Goal: Task Accomplishment & Management: Complete application form

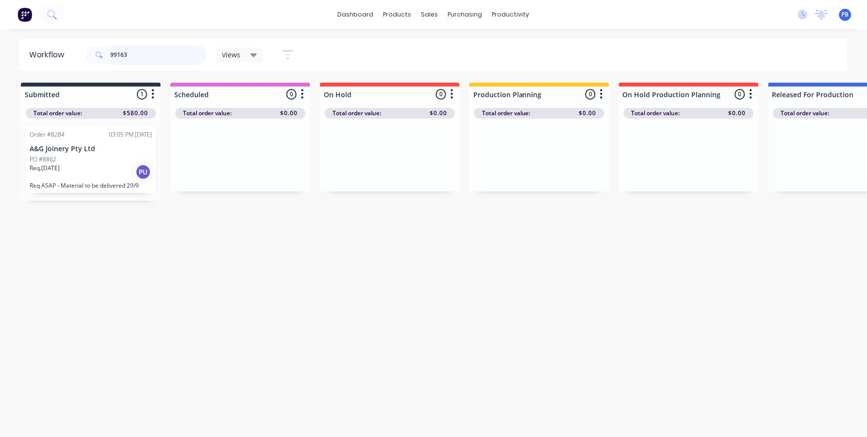
click at [141, 54] on input "99163" at bounding box center [159, 54] width 96 height 19
type input "99137"
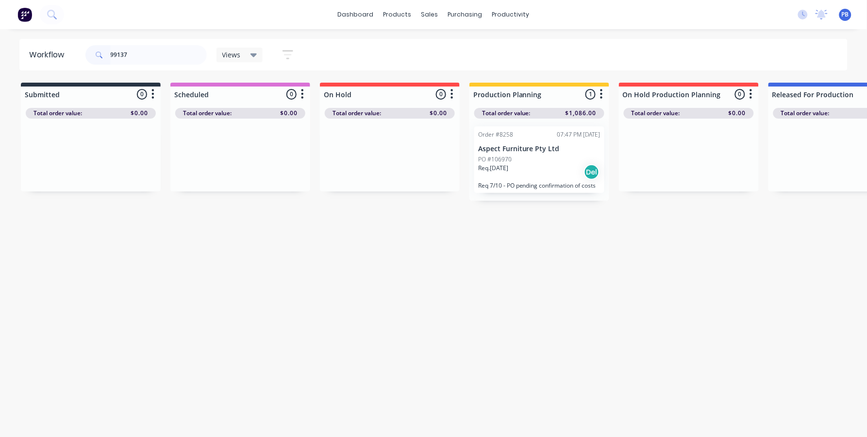
click at [533, 148] on p "Aspect Furniture Pty Ltd" at bounding box center [539, 149] width 122 height 8
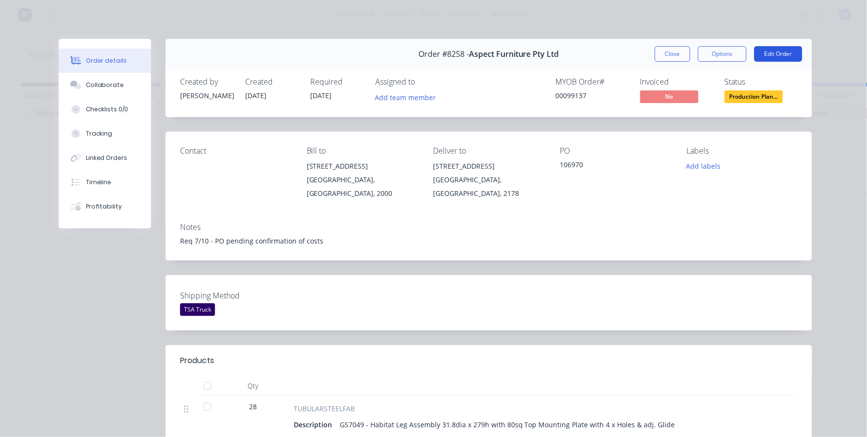
click at [764, 50] on button "Edit Order" at bounding box center [779, 54] width 48 height 16
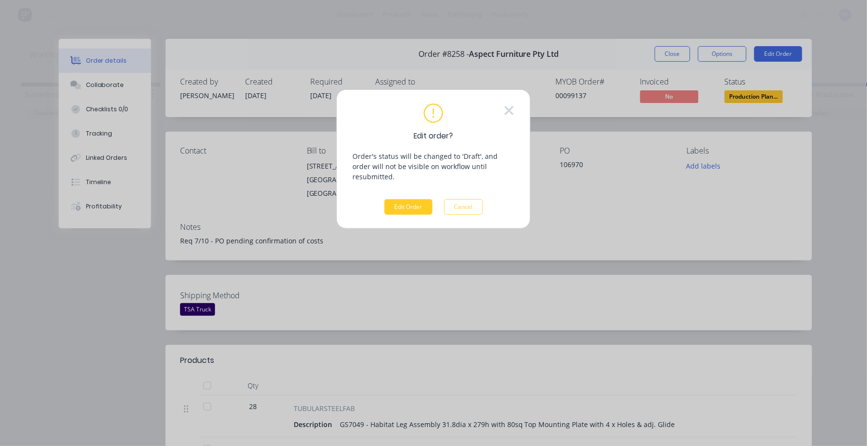
click at [405, 199] on button "Edit Order" at bounding box center [409, 207] width 48 height 16
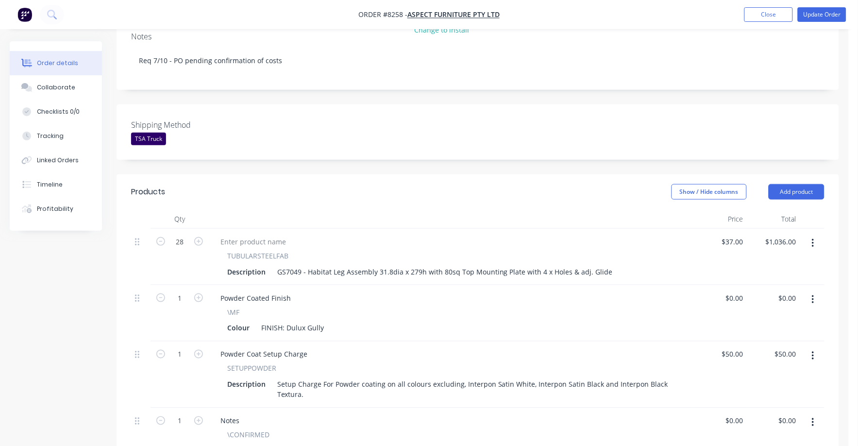
scroll to position [242, 0]
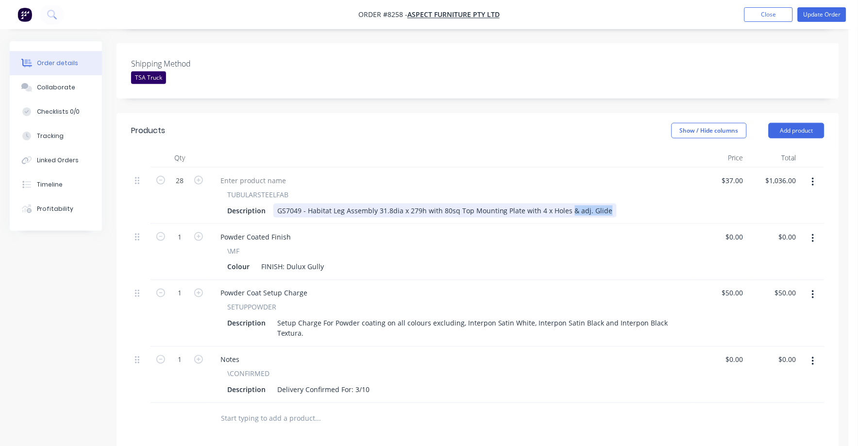
drag, startPoint x: 567, startPoint y: 196, endPoint x: 606, endPoint y: 198, distance: 39.4
click at [606, 203] on div "Description GS7049 - Habitat Leg Assembly 31.8dia x 279h with 80sq Top Mounting…" at bounding box center [449, 210] width 453 height 14
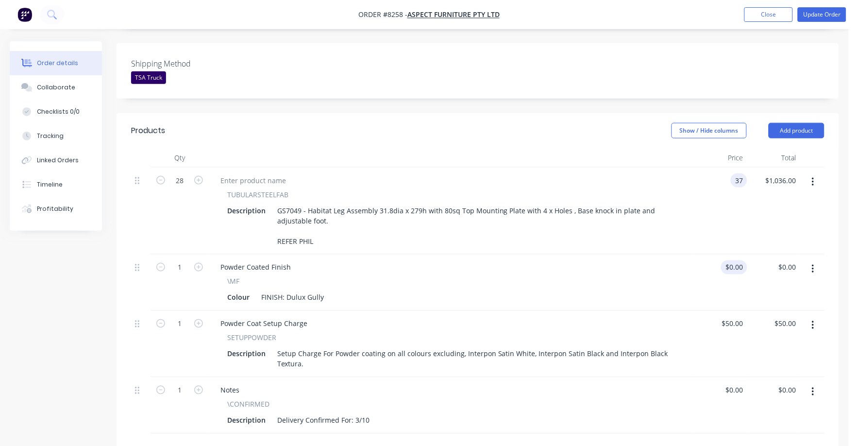
type input "$37.00"
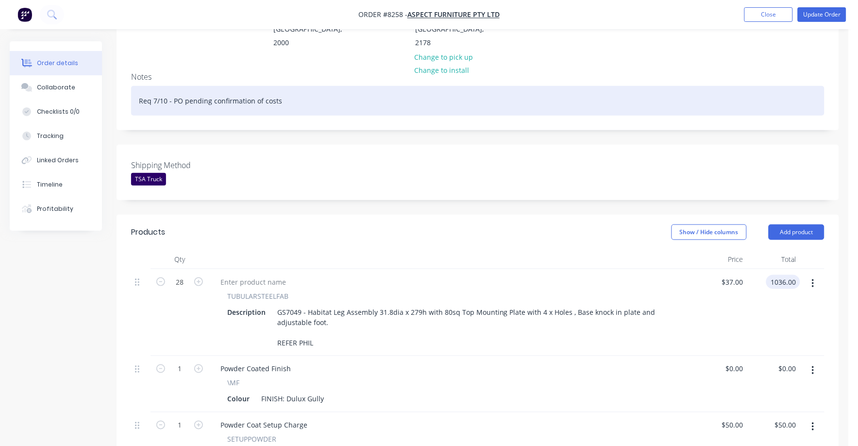
scroll to position [110, 0]
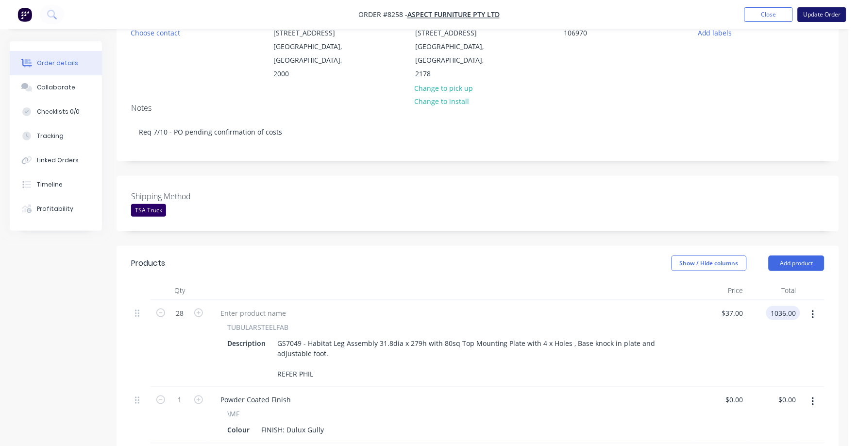
type input "$1,036.00"
click at [815, 15] on button "Update Order" at bounding box center [822, 14] width 49 height 15
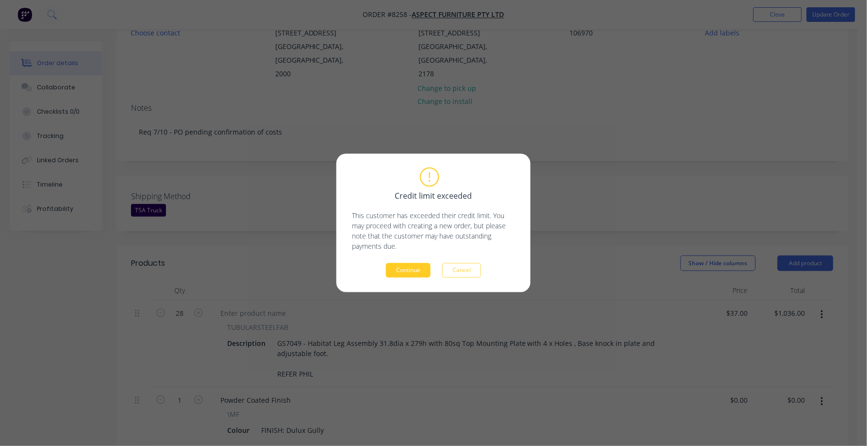
click at [406, 269] on button "Continue" at bounding box center [408, 270] width 45 height 15
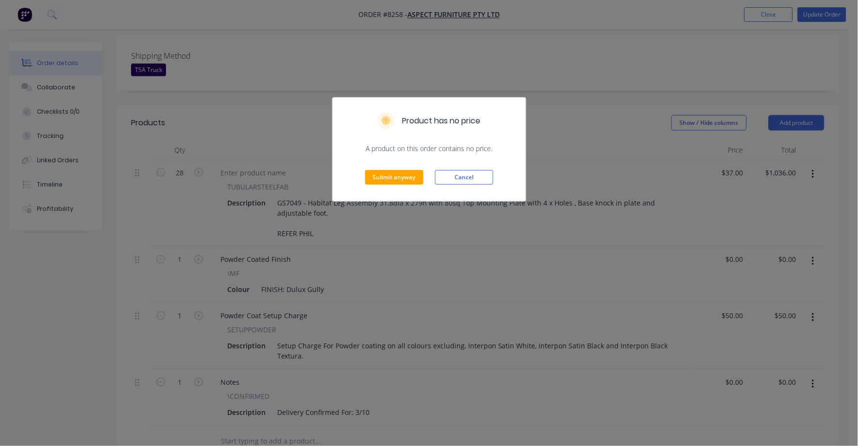
scroll to position [292, 0]
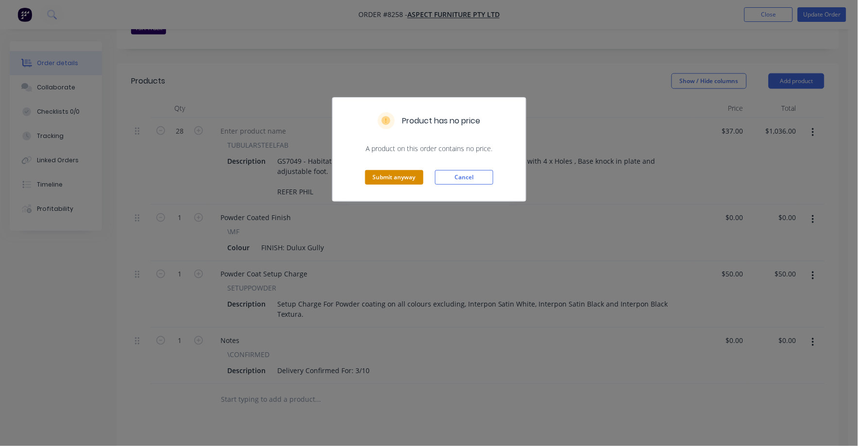
click at [403, 183] on button "Submit anyway" at bounding box center [394, 177] width 58 height 15
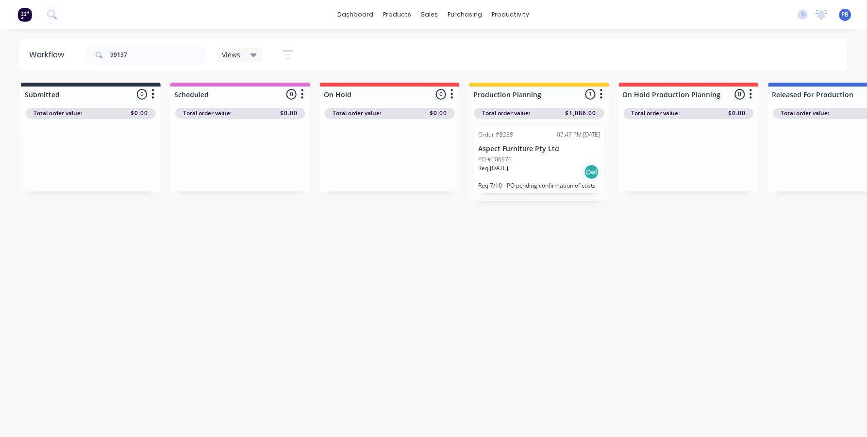
click at [525, 161] on div "PO #106970" at bounding box center [539, 159] width 122 height 9
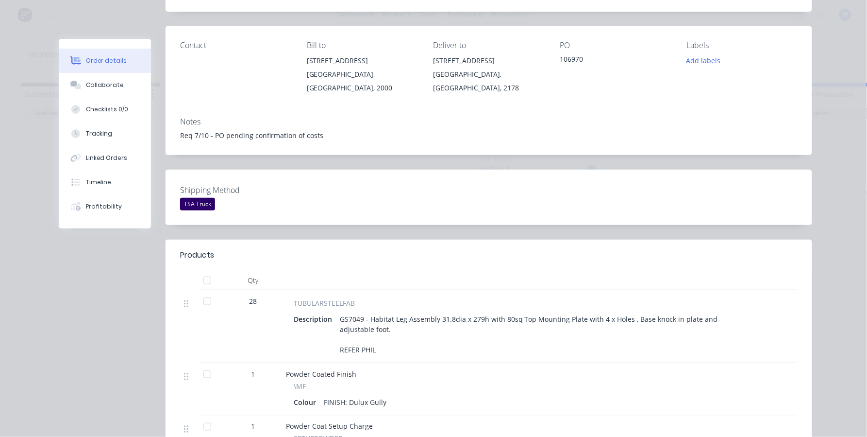
scroll to position [182, 0]
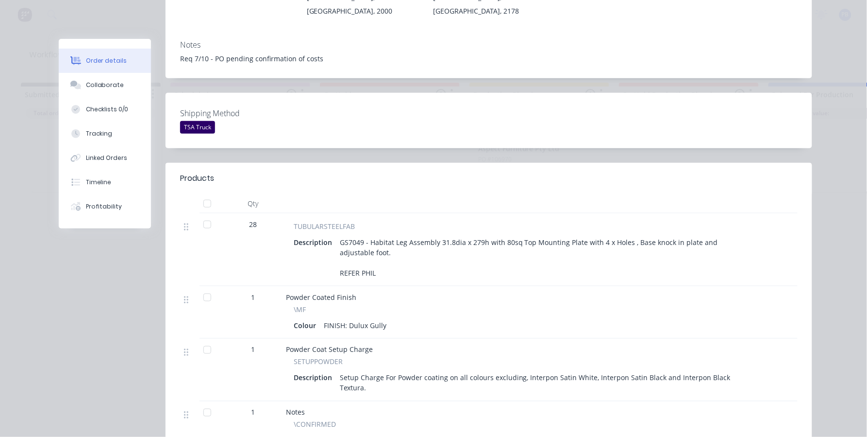
click at [449, 241] on div "GS7049 - Habitat Leg Assembly 31.8dia x 279h with 80sq Top Mounting Plate with …" at bounding box center [546, 257] width 420 height 45
click at [439, 241] on div "GS7049 - Habitat Leg Assembly 31.8dia x 279h with 80sq Top Mounting Plate with …" at bounding box center [546, 257] width 420 height 45
click at [404, 247] on div "GS7049 - Habitat Leg Assembly 31.8dia x 279h with 80sq Top Mounting Plate with …" at bounding box center [546, 257] width 420 height 45
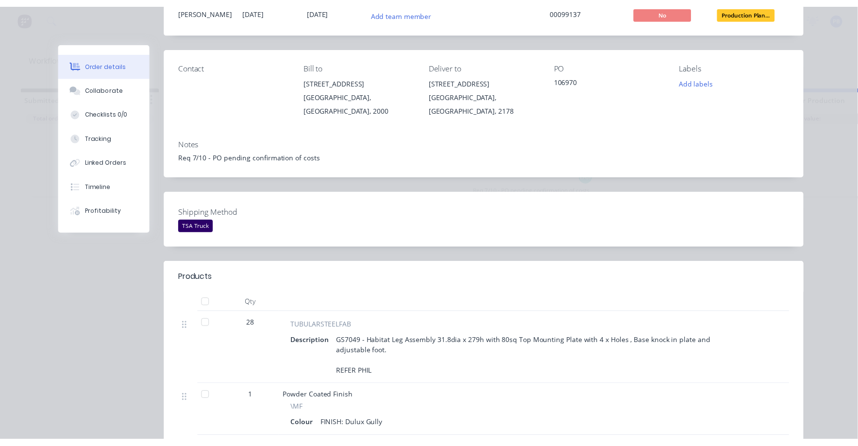
scroll to position [0, 0]
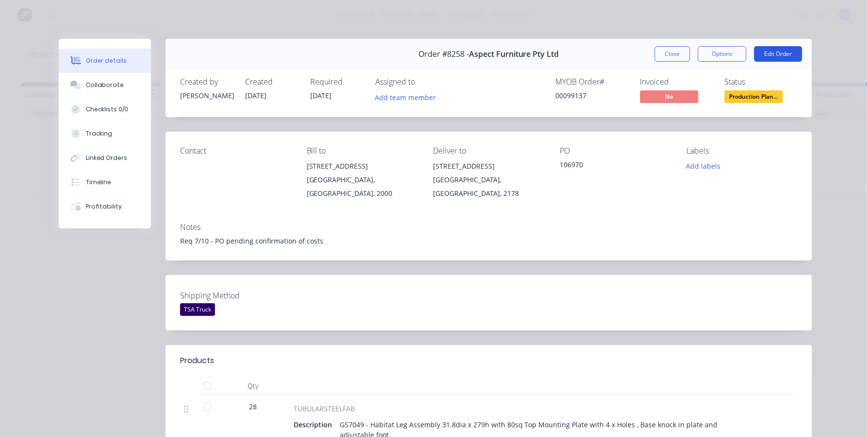
click at [766, 50] on button "Edit Order" at bounding box center [779, 54] width 48 height 16
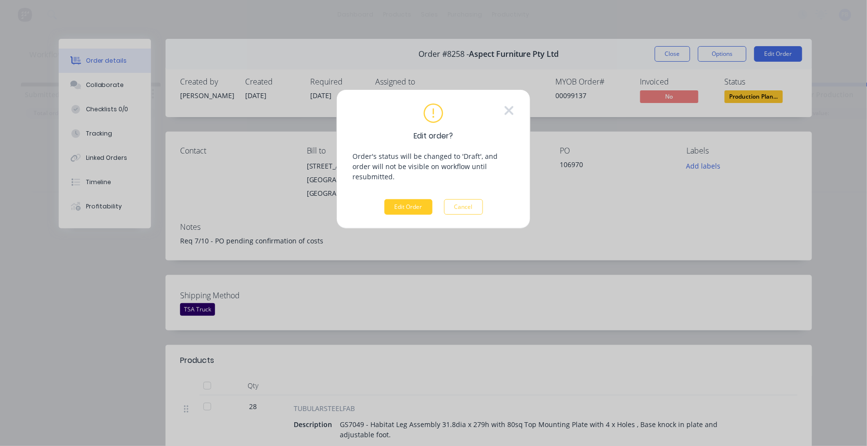
click at [403, 199] on button "Edit Order" at bounding box center [409, 207] width 48 height 16
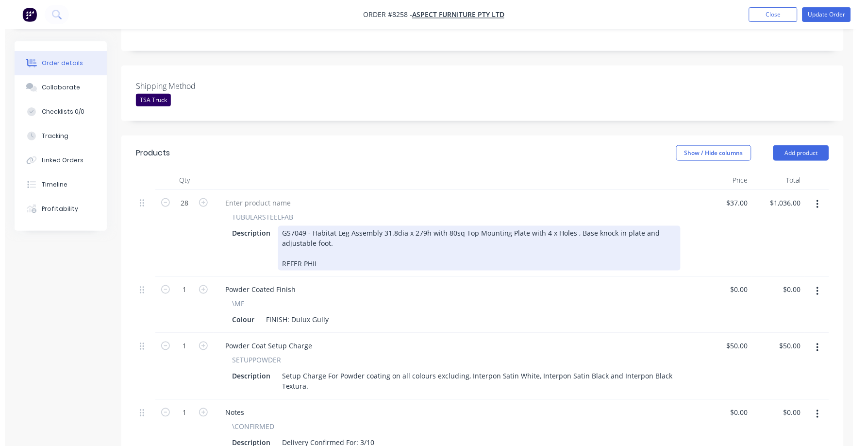
scroll to position [242, 0]
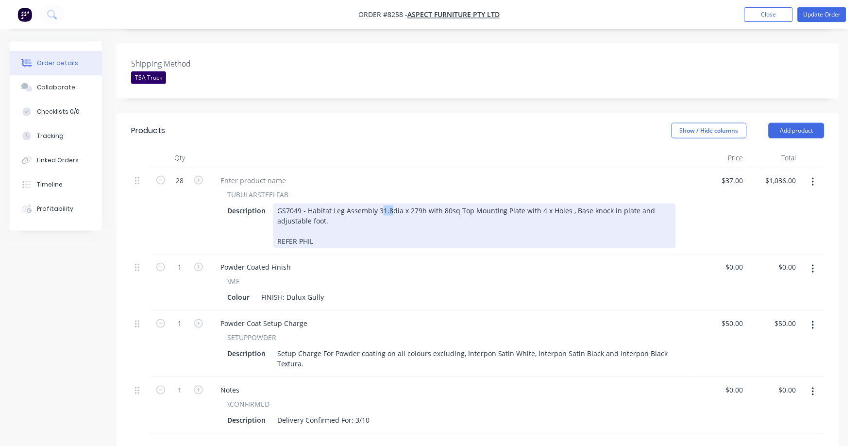
drag, startPoint x: 380, startPoint y: 196, endPoint x: 390, endPoint y: 196, distance: 10.2
click at [390, 203] on div "GS7049 - Habitat Leg Assembly 31.8dia x 279h with 80sq Top Mounting Plate with …" at bounding box center [474, 225] width 403 height 45
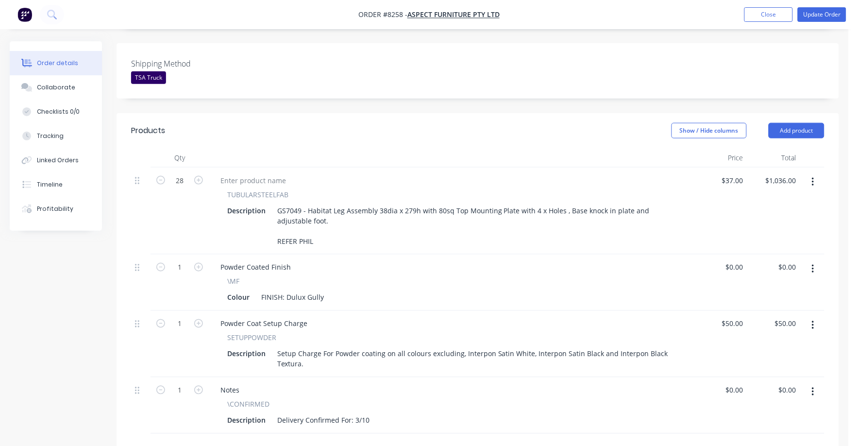
click at [375, 173] on div at bounding box center [452, 180] width 478 height 14
click at [829, 15] on button "Update Order" at bounding box center [822, 14] width 49 height 15
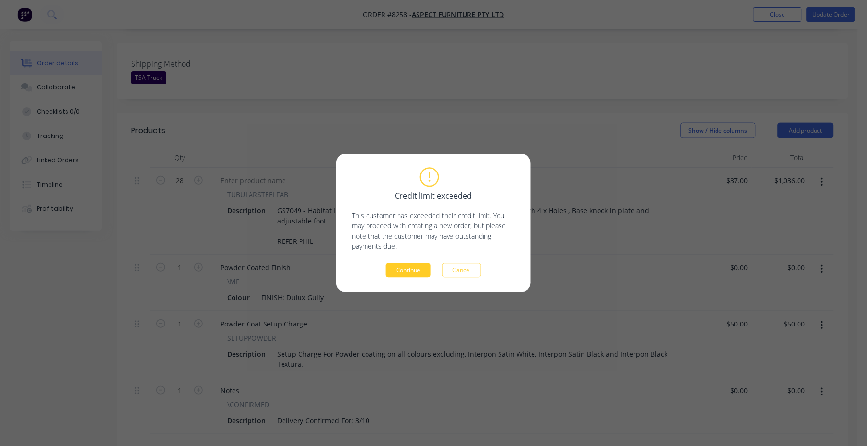
click at [410, 275] on button "Continue" at bounding box center [408, 270] width 45 height 15
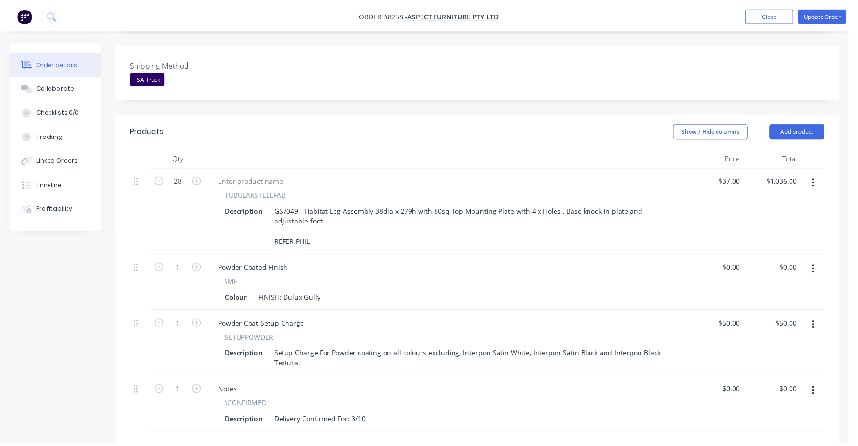
scroll to position [242, 0]
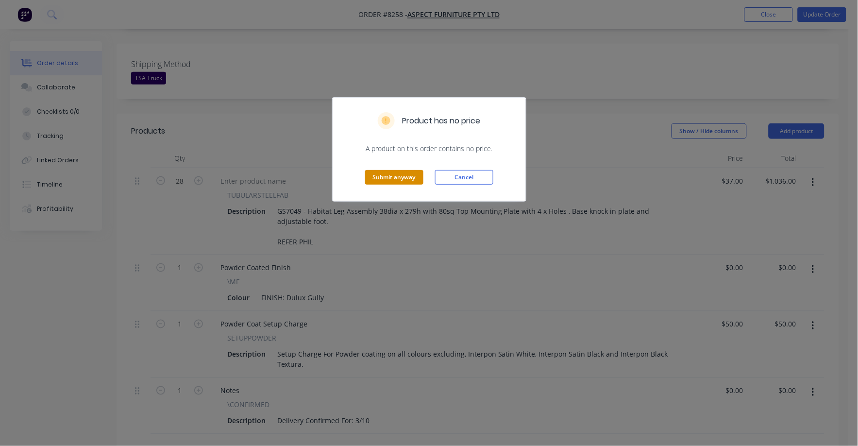
click at [394, 172] on div "Submit anyway Cancel" at bounding box center [429, 177] width 193 height 48
click at [394, 174] on button "Submit anyway" at bounding box center [394, 177] width 58 height 15
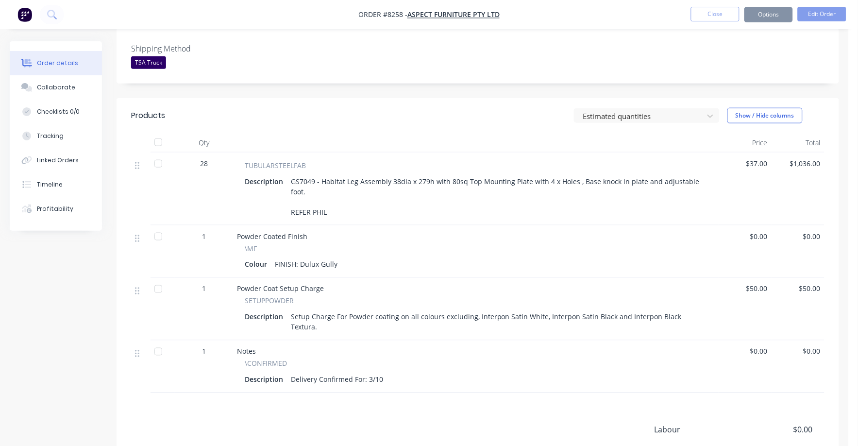
scroll to position [231, 0]
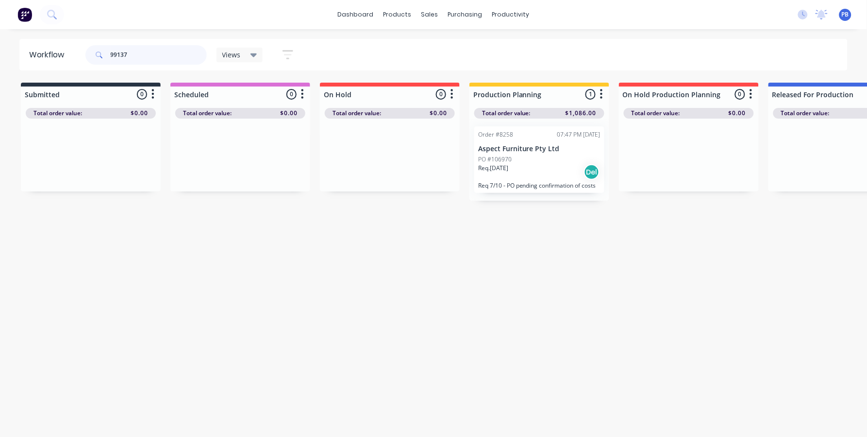
drag, startPoint x: 151, startPoint y: 49, endPoint x: 55, endPoint y: 43, distance: 96.3
click at [55, 43] on header "Workflow 99137 Views Save new view None (Default) edit Delivery edit Production…" at bounding box center [433, 55] width 829 height 32
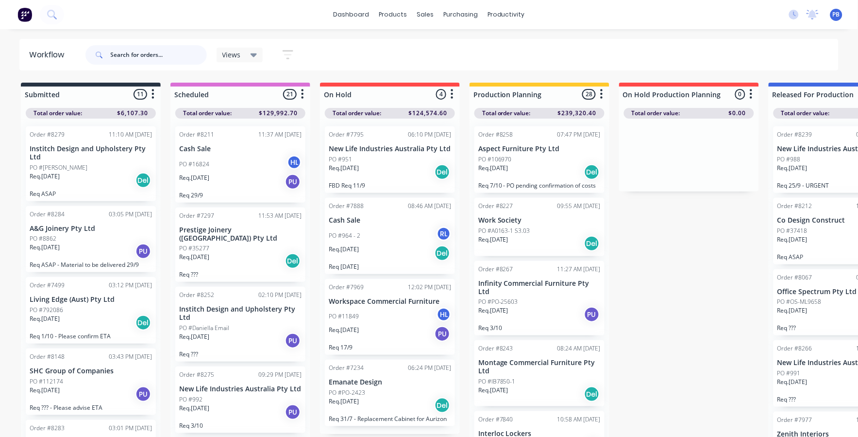
click at [142, 53] on input "text" at bounding box center [159, 54] width 96 height 19
type input "liv office"
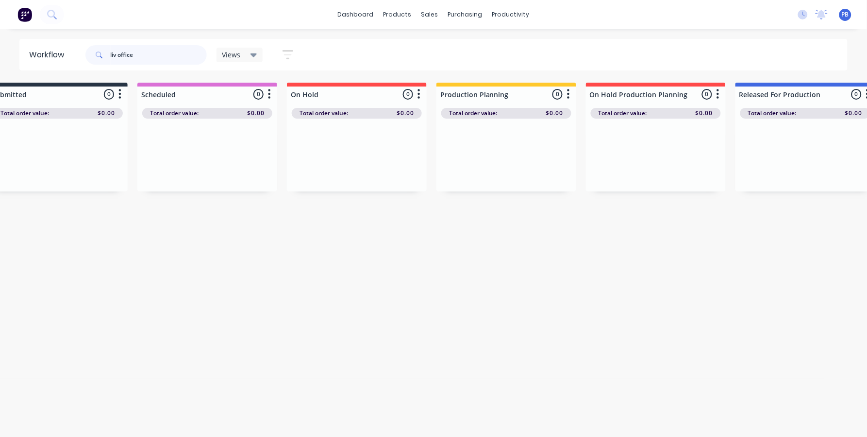
scroll to position [0, 30]
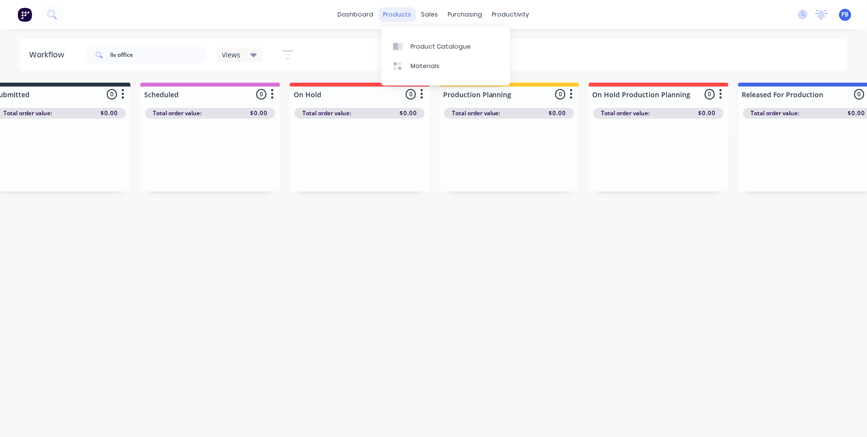
click at [402, 16] on div "products" at bounding box center [398, 14] width 38 height 15
click at [426, 11] on div "sales" at bounding box center [430, 14] width 27 height 15
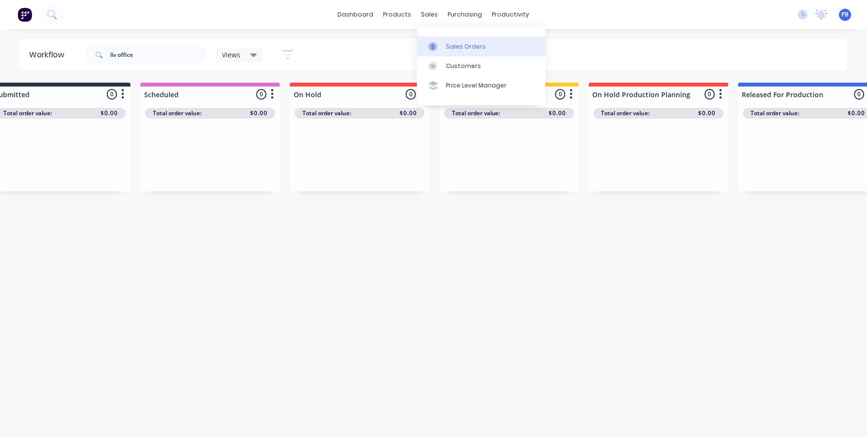
click at [463, 52] on link "Sales Orders" at bounding box center [481, 45] width 129 height 19
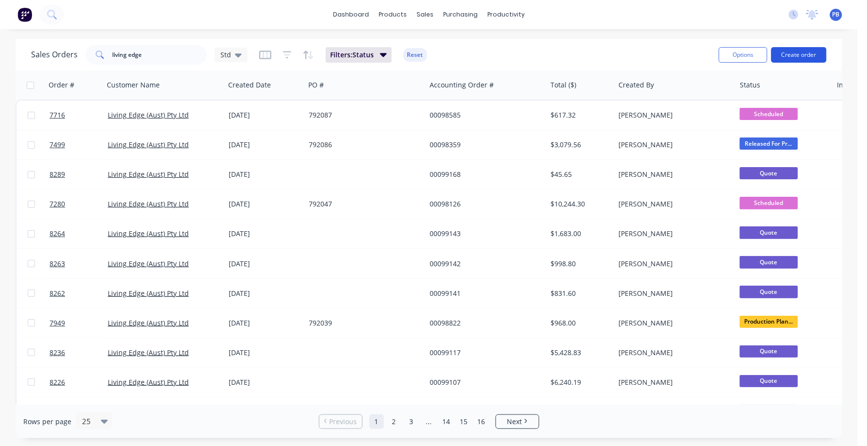
click at [797, 54] on button "Create order" at bounding box center [799, 55] width 55 height 16
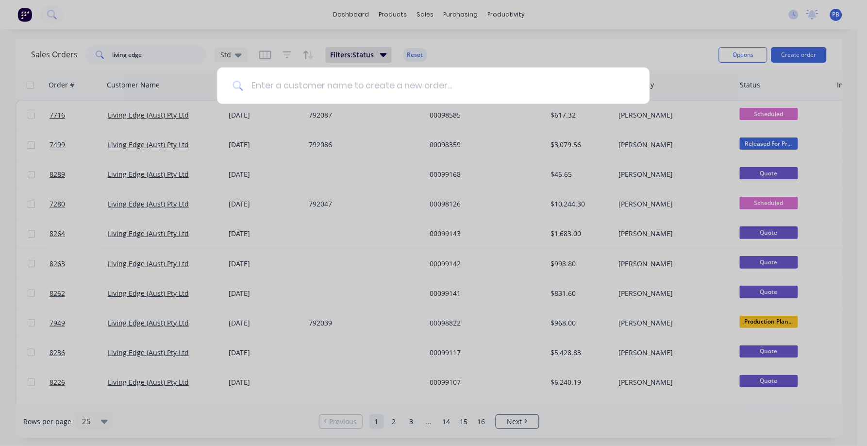
click at [371, 86] on input at bounding box center [438, 85] width 391 height 36
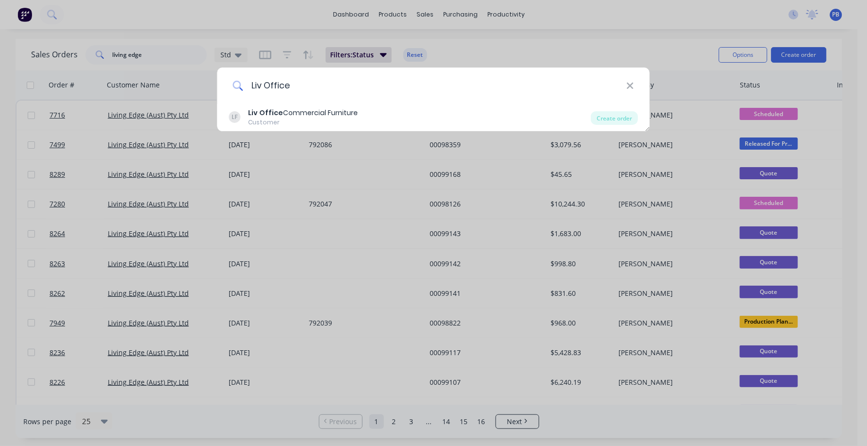
type input "Liv Office"
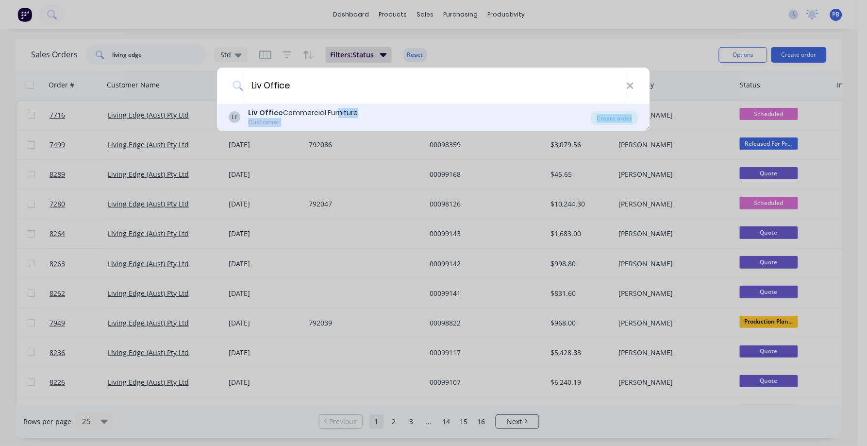
drag, startPoint x: 333, startPoint y: 111, endPoint x: 642, endPoint y: 116, distance: 309.4
click at [642, 116] on div "LF Liv Office Commercial Furniture Customer Create order" at bounding box center [434, 117] width 433 height 27
drag, startPoint x: 642, startPoint y: 116, endPoint x: 621, endPoint y: 117, distance: 20.9
click at [621, 117] on div "Create order" at bounding box center [614, 118] width 47 height 14
click at [617, 118] on div "Create order" at bounding box center [614, 118] width 47 height 14
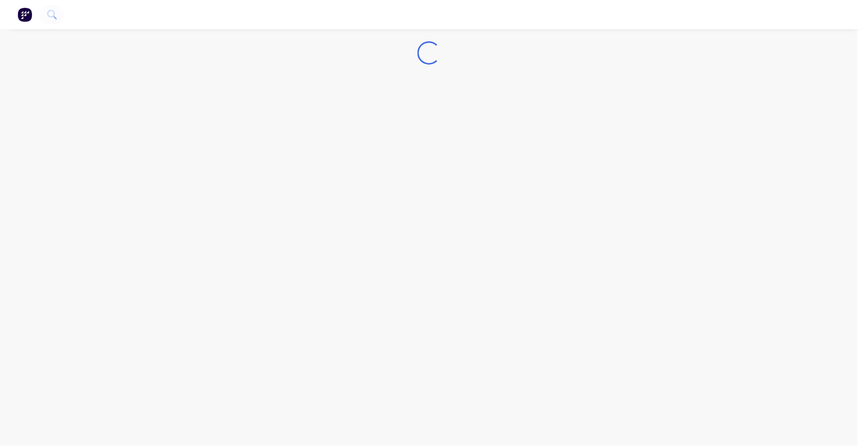
click at [613, 116] on div "Loading..." at bounding box center [429, 223] width 858 height 446
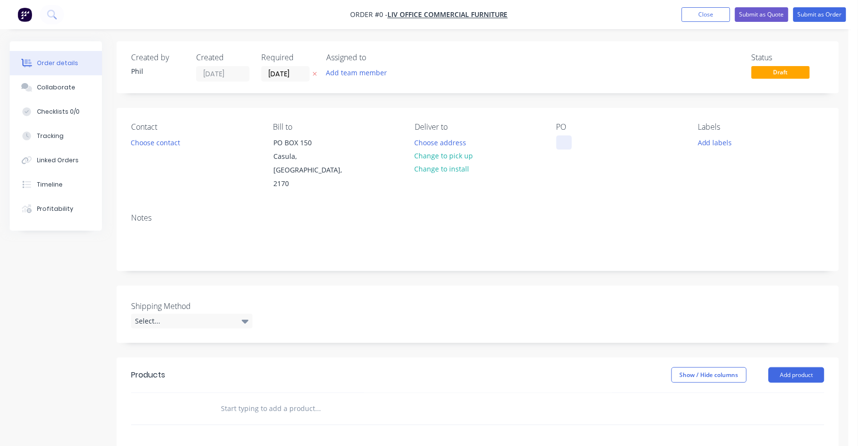
click at [566, 142] on div at bounding box center [565, 142] width 16 height 14
click at [557, 140] on div at bounding box center [565, 142] width 16 height 14
click at [531, 194] on div "Order details Collaborate Checklists 0/0 Tracking Linked Orders Timeline Profit…" at bounding box center [424, 346] width 849 height 610
click at [449, 152] on button "Change to pick up" at bounding box center [443, 155] width 69 height 13
click at [53, 85] on div "Collaborate" at bounding box center [56, 87] width 38 height 9
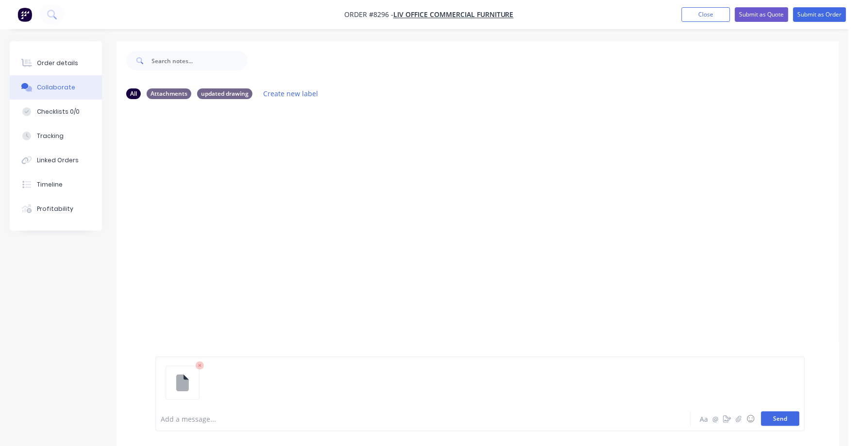
click at [781, 422] on button "Send" at bounding box center [780, 418] width 38 height 15
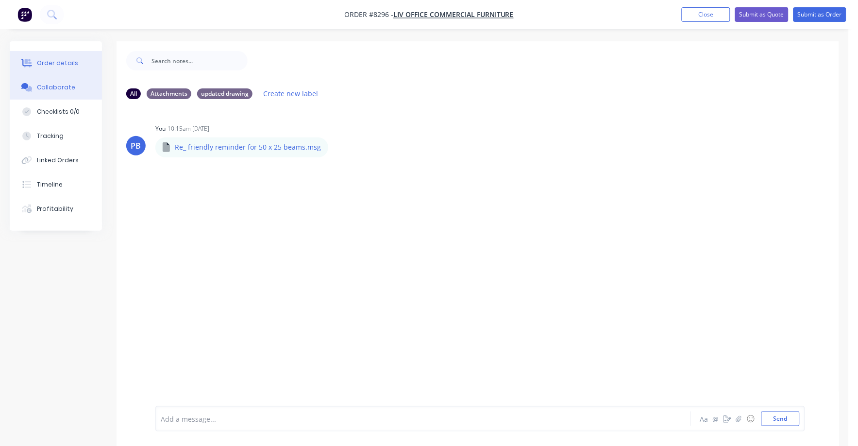
click at [65, 62] on div "Order details" at bounding box center [57, 63] width 41 height 9
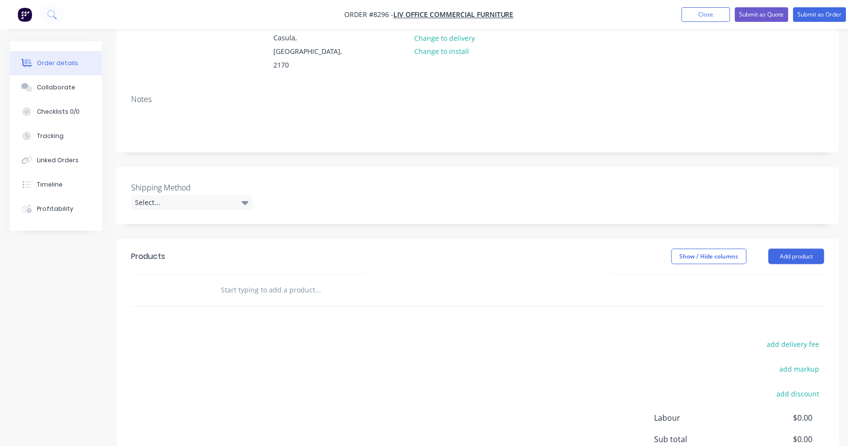
scroll to position [121, 0]
click at [248, 199] on icon at bounding box center [245, 201] width 7 height 4
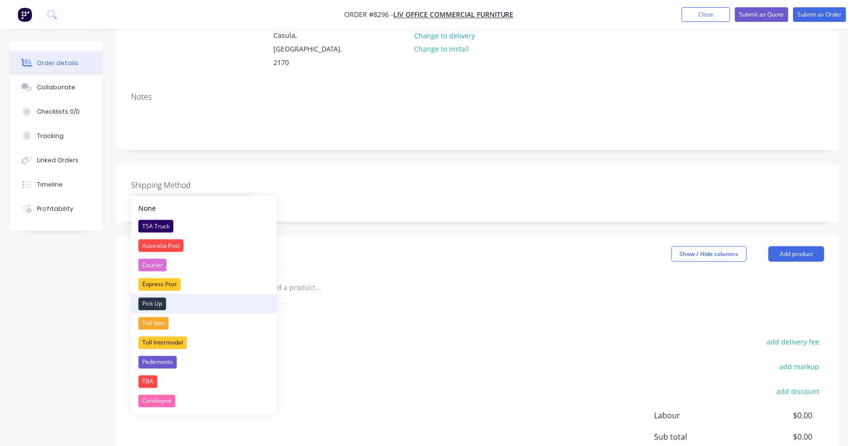
click at [152, 300] on div "Pick Up" at bounding box center [152, 304] width 28 height 13
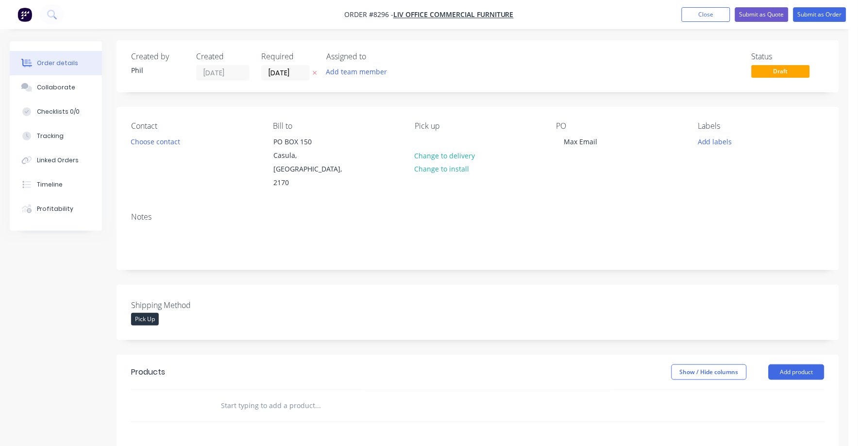
scroll to position [0, 0]
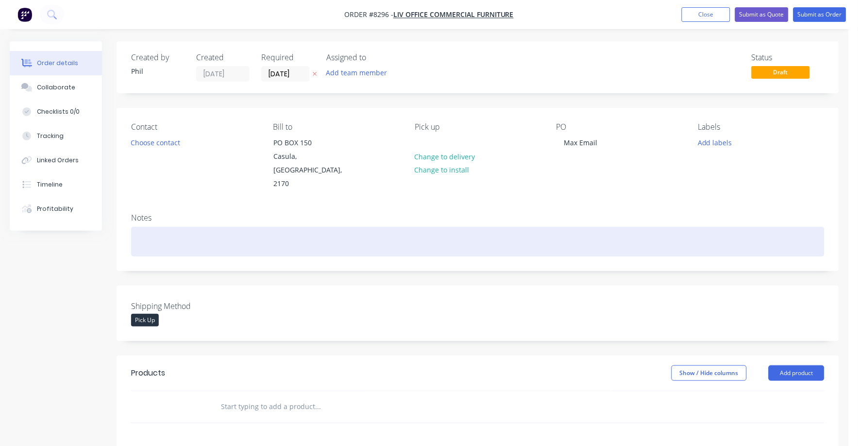
click at [152, 227] on div at bounding box center [477, 242] width 693 height 30
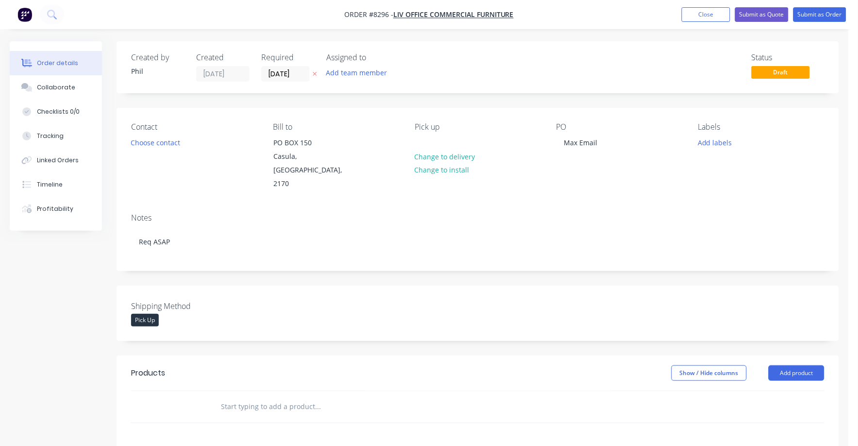
click at [225, 398] on input "text" at bounding box center [317, 406] width 194 height 19
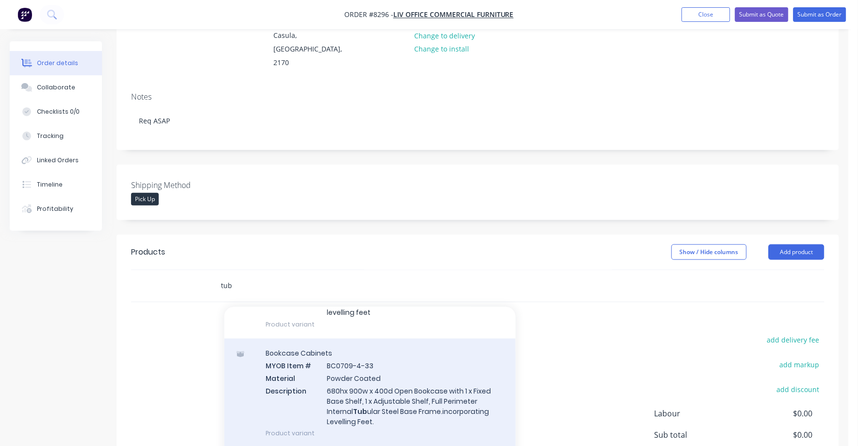
scroll to position [304, 0]
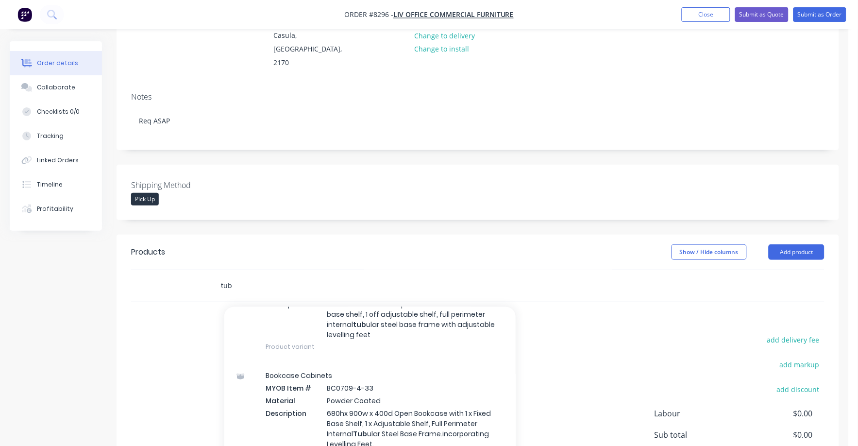
click at [245, 276] on input "tub" at bounding box center [317, 285] width 194 height 19
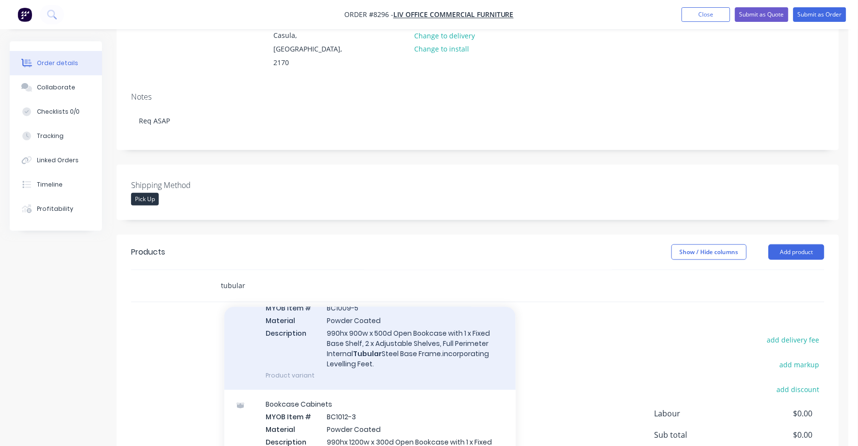
scroll to position [1578, 0]
type input "t"
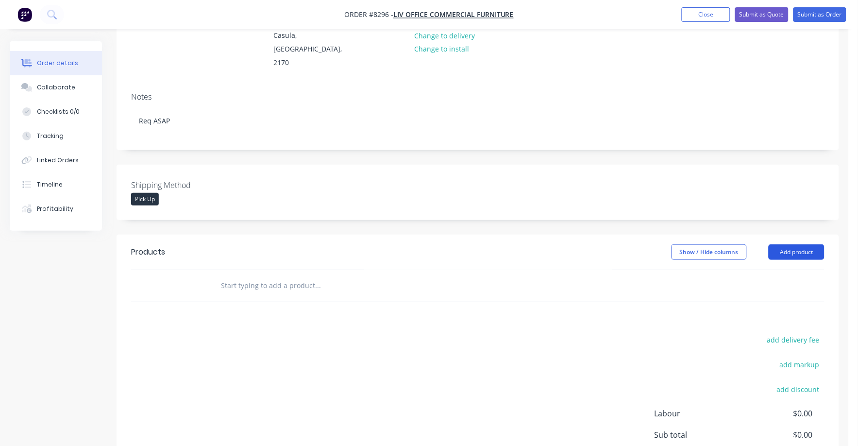
click at [804, 244] on button "Add product" at bounding box center [797, 252] width 56 height 16
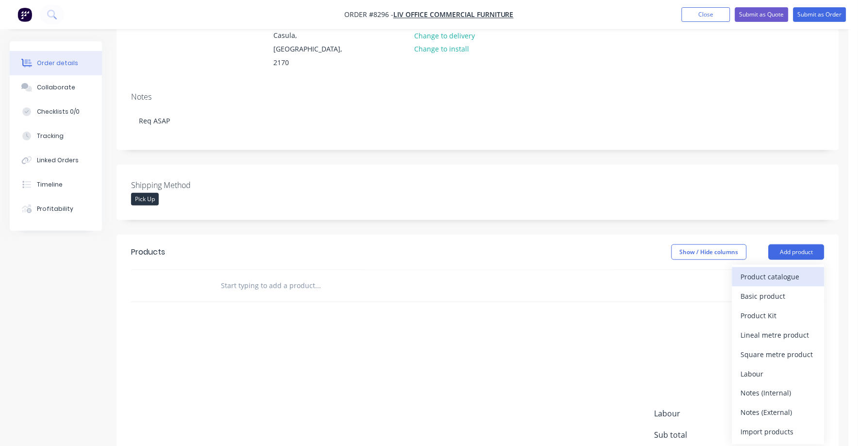
click at [782, 270] on div "Product catalogue" at bounding box center [778, 277] width 75 height 14
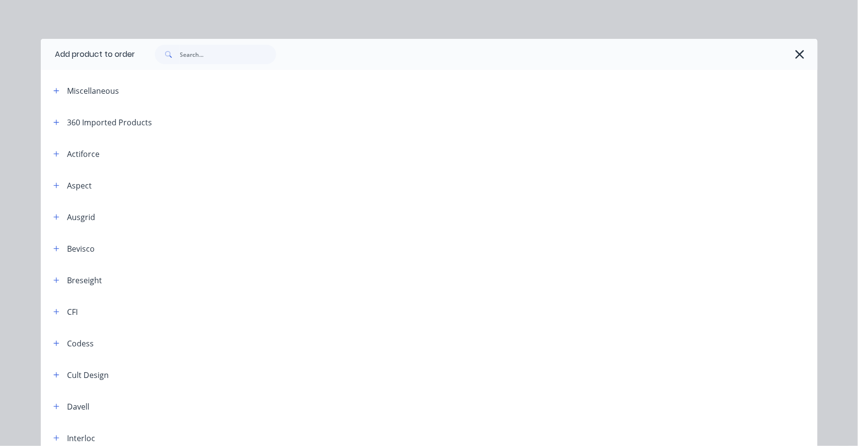
click at [94, 83] on header "Miscellaneous" at bounding box center [429, 91] width 777 height 32
click at [89, 92] on div "Miscellaneous" at bounding box center [93, 91] width 52 height 12
click at [51, 88] on button "button" at bounding box center [57, 90] width 12 height 12
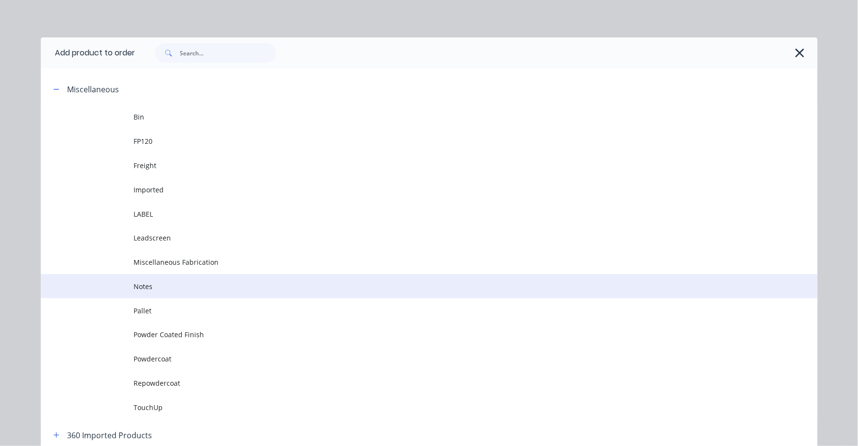
scroll to position [0, 0]
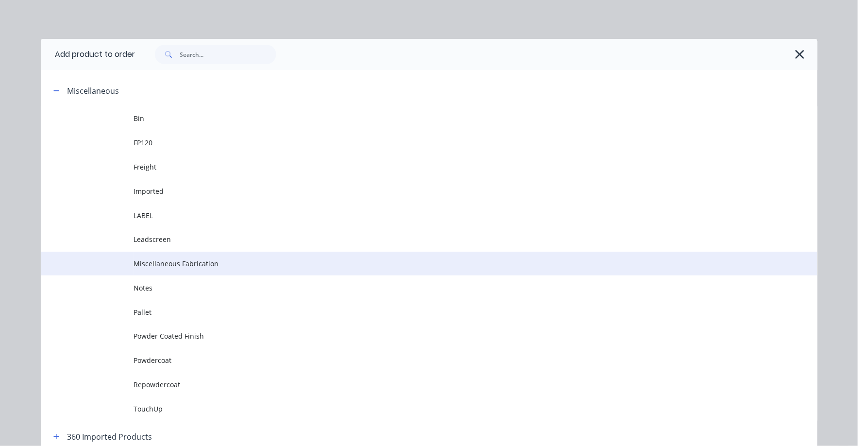
click at [186, 261] on span "Miscellaneous Fabrication" at bounding box center [407, 263] width 547 height 10
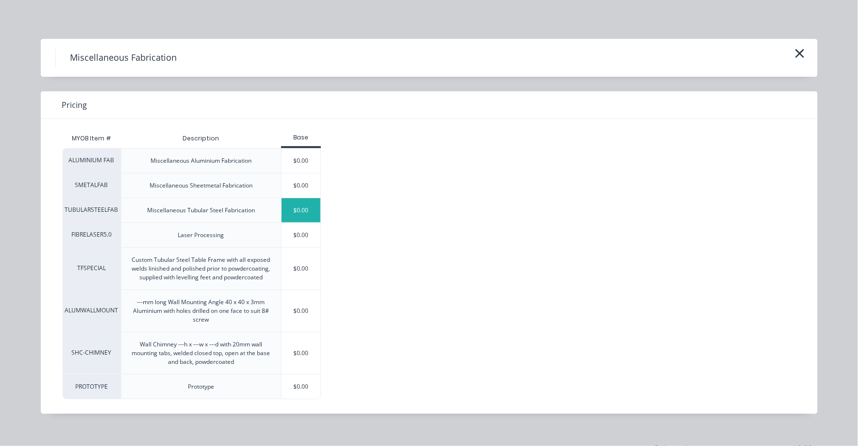
click at [302, 207] on div "$0.00" at bounding box center [301, 210] width 39 height 24
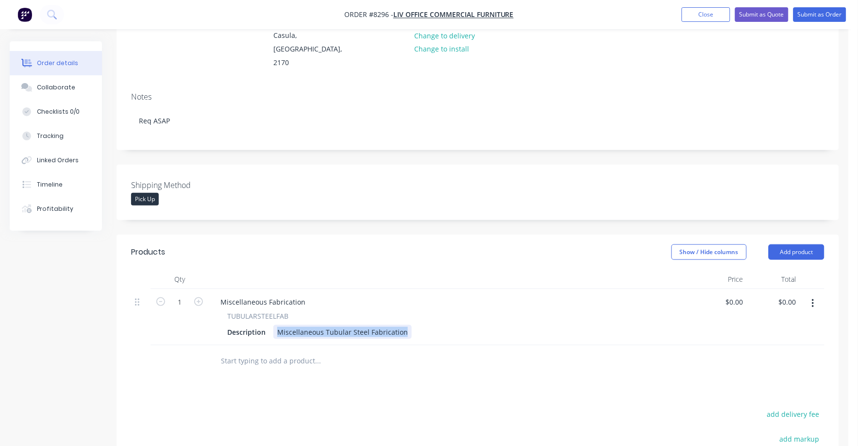
drag, startPoint x: 276, startPoint y: 319, endPoint x: 407, endPoint y: 328, distance: 131.4
click at [419, 330] on div "Miscellaneous Fabrication TUBULARSTEELFAB Description Miscellaneous Tubular Ste…" at bounding box center [452, 317] width 486 height 56
paste div
type input "$33.50"
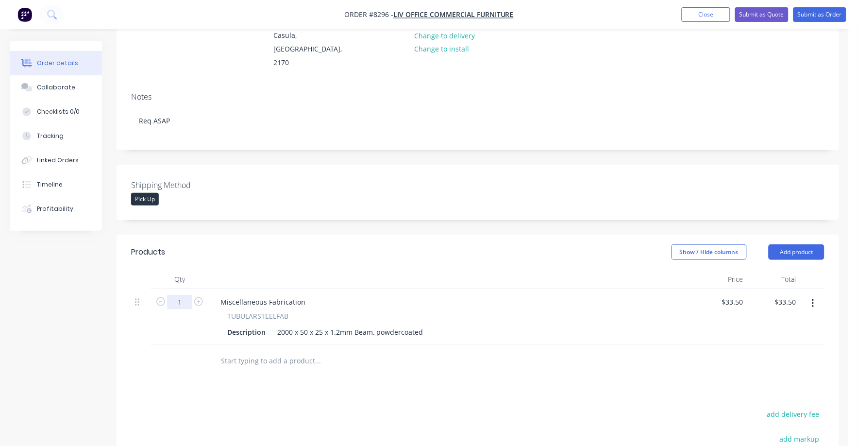
click at [180, 295] on input "1" at bounding box center [179, 302] width 25 height 15
type input "10"
type input "$335.00"
click at [510, 328] on div "Miscellaneous Fabrication TUBULARSTEELFAB Description 2000 x 50 x 25 x 1.2mm Be…" at bounding box center [452, 317] width 486 height 56
click at [303, 381] on div "Products Show / Hide columns Add product Qty Price Total 10 Miscellaneous Fabri…" at bounding box center [478, 412] width 723 height 354
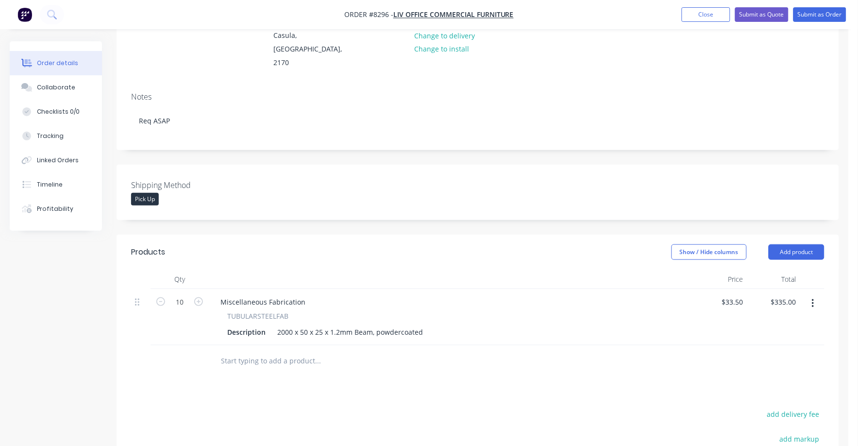
click at [278, 351] on input "text" at bounding box center [317, 360] width 194 height 19
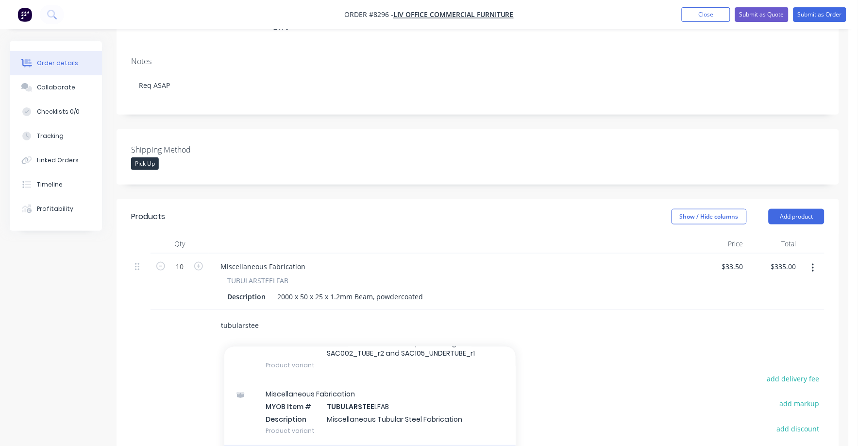
scroll to position [182, 0]
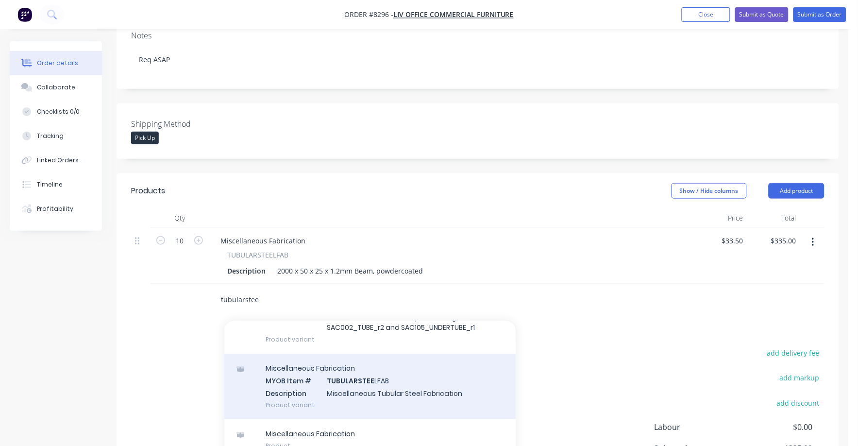
type input "tubularstee"
click at [371, 380] on div "Miscellaneous Fabrication MYOB Item # TUBULARSTEE LFAB Description Miscellaneou…" at bounding box center [369, 387] width 291 height 66
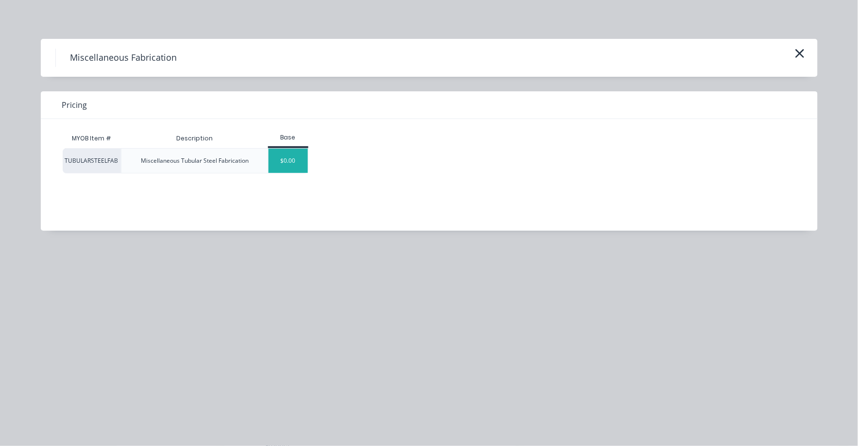
click at [291, 153] on div "$0.00" at bounding box center [288, 161] width 39 height 24
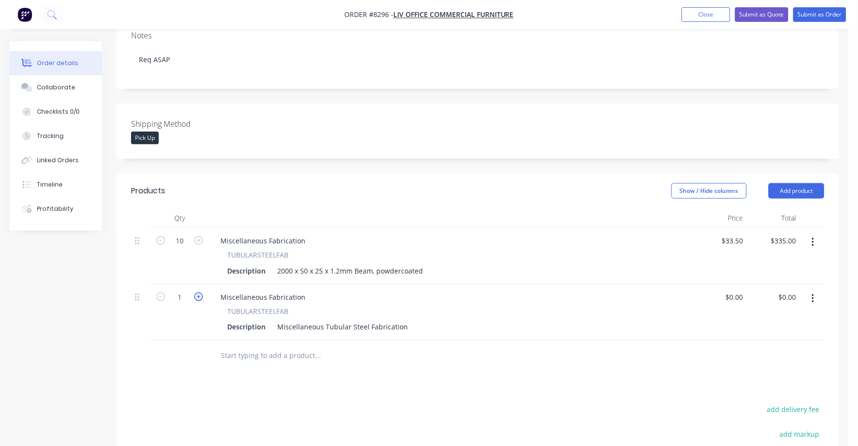
click at [200, 292] on icon "button" at bounding box center [198, 296] width 9 height 9
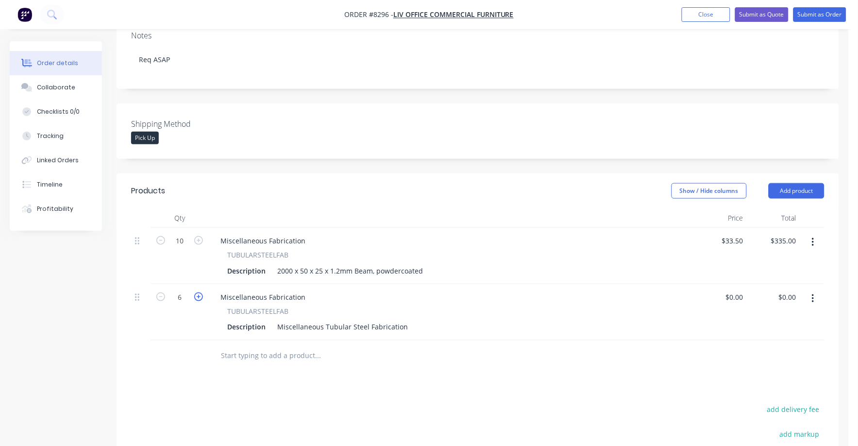
click at [200, 292] on icon "button" at bounding box center [198, 296] width 9 height 9
click at [196, 292] on icon "button" at bounding box center [198, 296] width 9 height 9
type input "10"
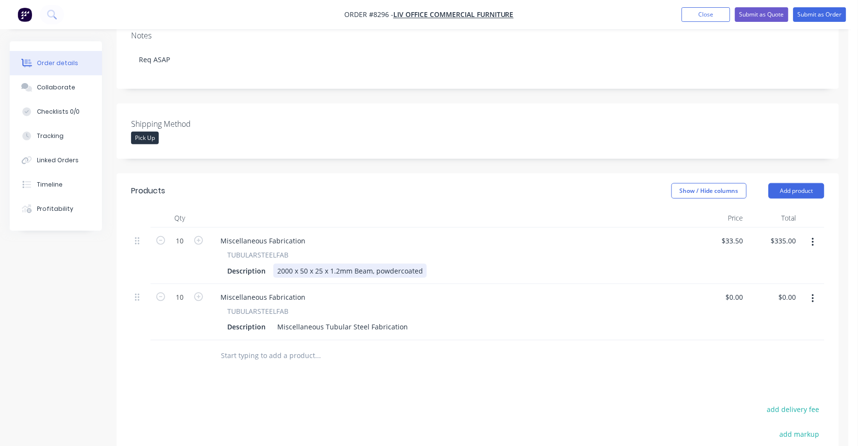
click at [422, 264] on div "2000 x 50 x 25 x 1.2mm Beam, powdercoated" at bounding box center [349, 271] width 153 height 14
drag, startPoint x: 422, startPoint y: 259, endPoint x: 290, endPoint y: 256, distance: 132.1
click at [290, 264] on div "2000 x 50 x 25 x 1.2mm Beam, powdercoated" at bounding box center [349, 271] width 153 height 14
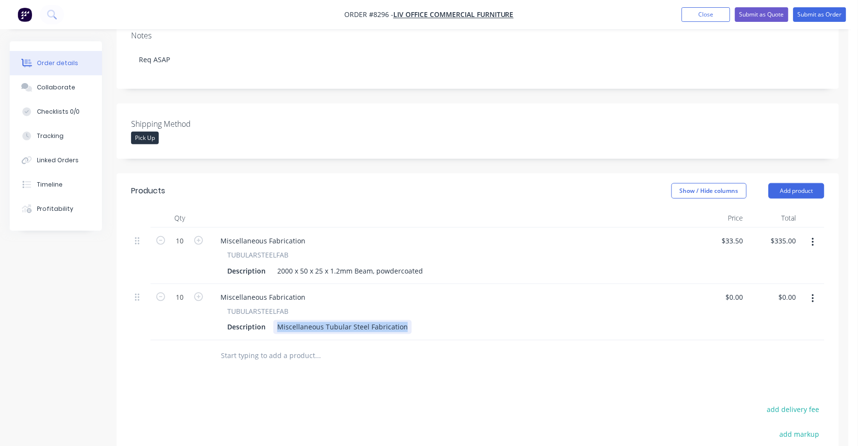
drag, startPoint x: 272, startPoint y: 314, endPoint x: 431, endPoint y: 318, distance: 158.4
click at [431, 320] on div "Description Miscellaneous Tubular Steel Fabrication" at bounding box center [449, 327] width 453 height 14
paste div
type input "$36.50"
type input "$365.00"
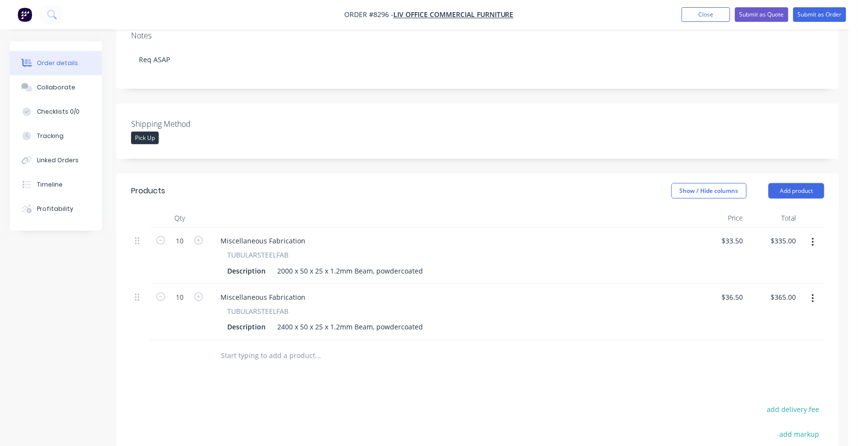
click at [291, 362] on div "Products Show / Hide columns Add product Qty Price Total 10 Miscellaneous Fabri…" at bounding box center [478, 378] width 723 height 410
click at [292, 346] on input "text" at bounding box center [317, 355] width 194 height 19
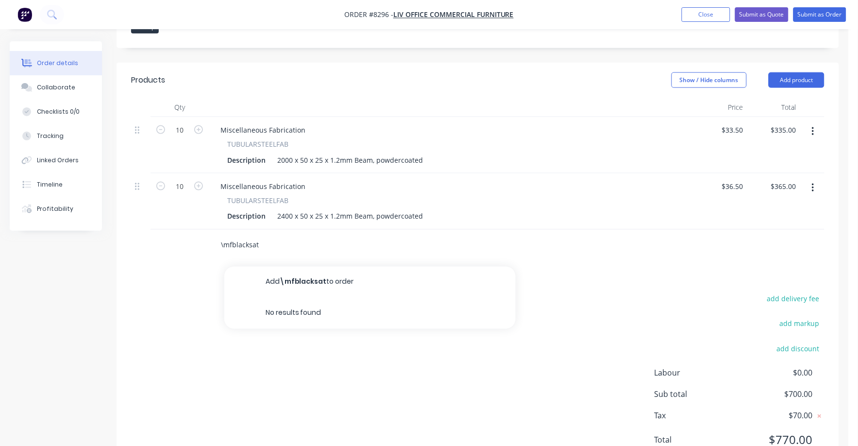
scroll to position [260, 0]
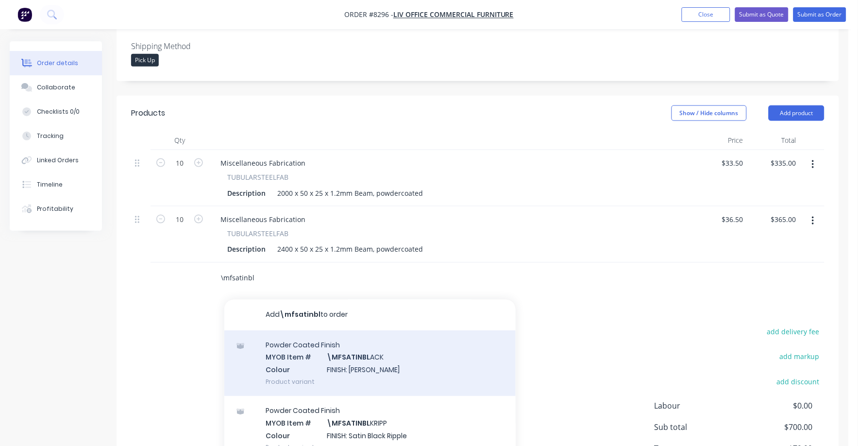
type input "\mfsatinbl"
click at [362, 353] on div "Powder Coated Finish MYOB Item # \MFSATINBL ACK Colour FINISH: Satin Black Prod…" at bounding box center [369, 364] width 291 height 66
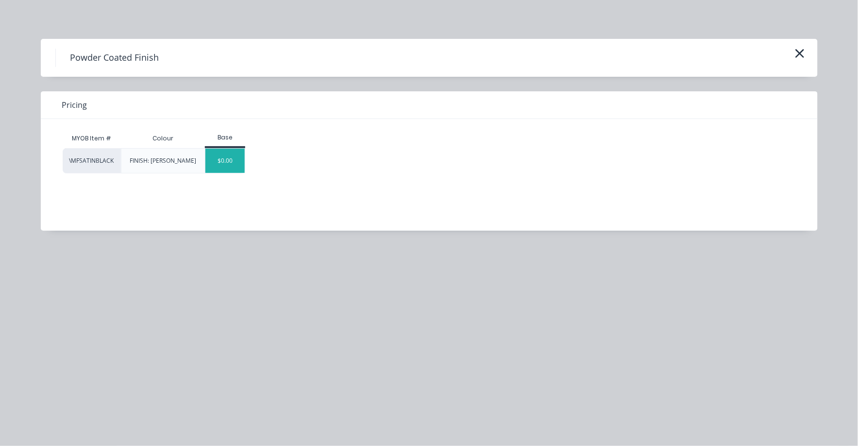
click at [224, 157] on div "$0.00" at bounding box center [224, 161] width 39 height 24
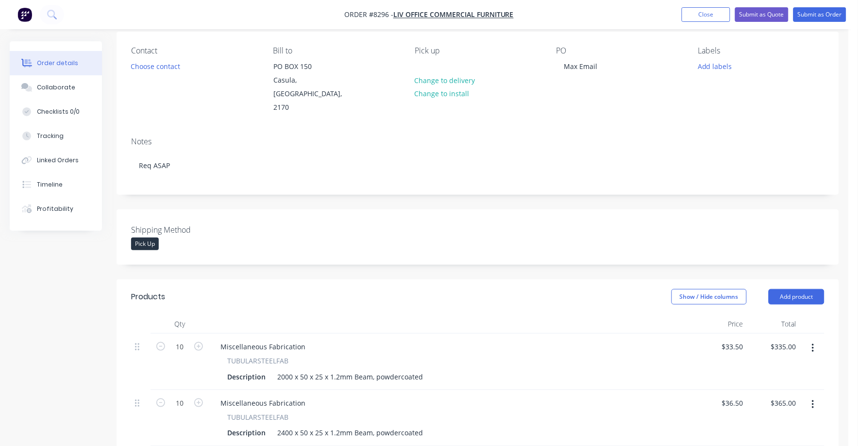
scroll to position [0, 0]
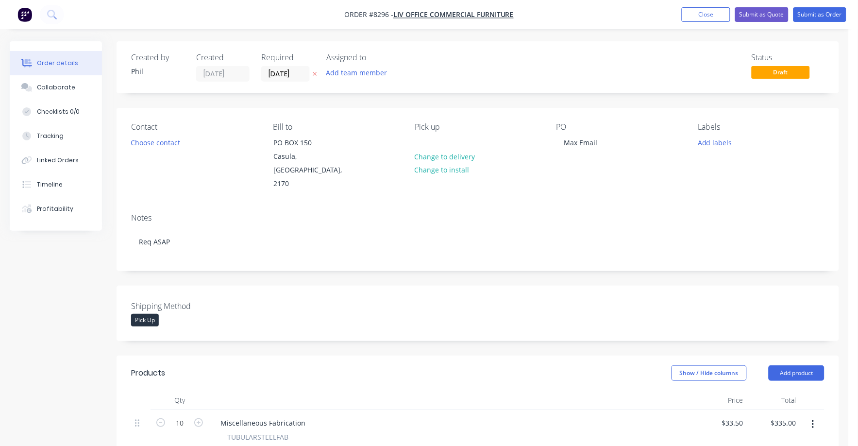
click at [810, 3] on nav "Order #8296 - Liv Office Commercial Furniture Add product Close Submit as Quote…" at bounding box center [429, 14] width 858 height 29
click at [813, 14] on button "Submit as Order" at bounding box center [819, 14] width 53 height 15
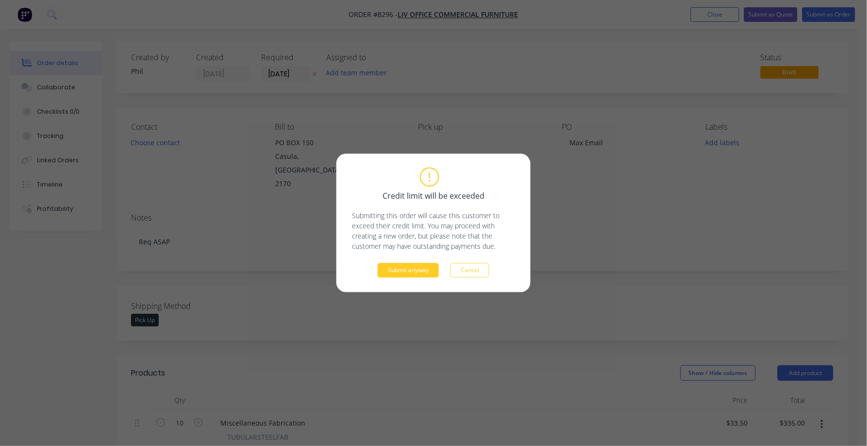
click at [402, 269] on button "Submit anyway" at bounding box center [408, 270] width 61 height 15
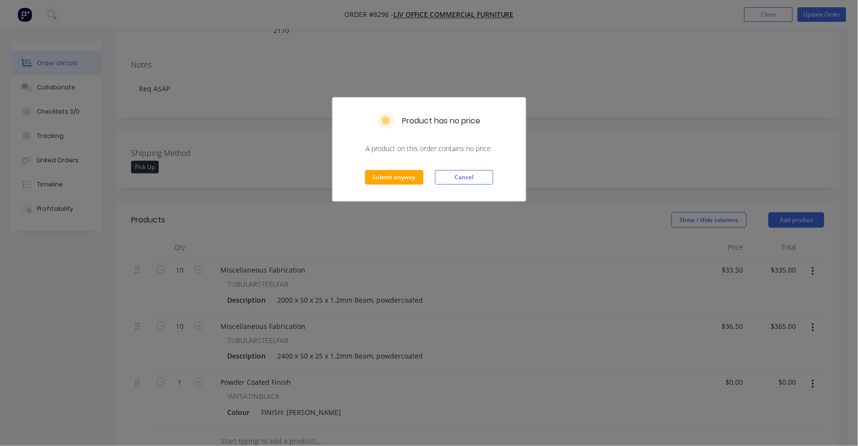
scroll to position [121, 0]
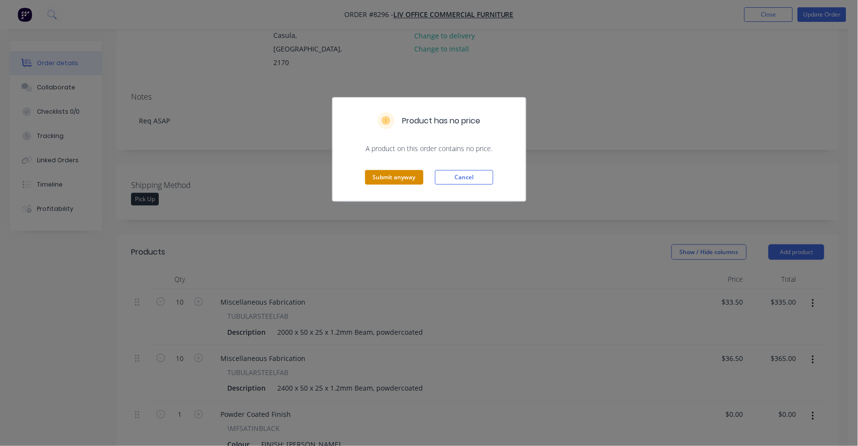
click at [401, 176] on button "Submit anyway" at bounding box center [394, 177] width 58 height 15
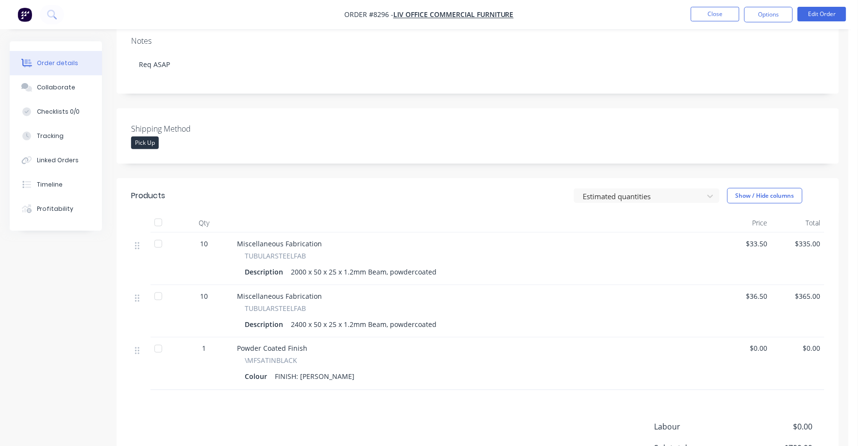
scroll to position [0, 0]
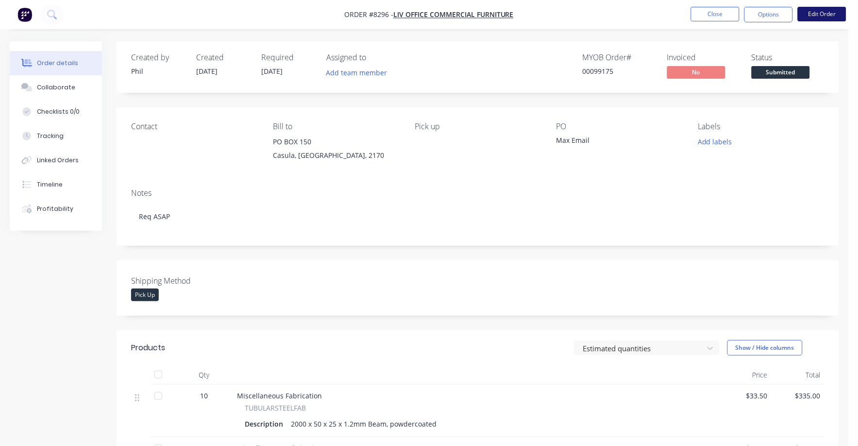
click at [818, 12] on button "Edit Order" at bounding box center [822, 14] width 49 height 15
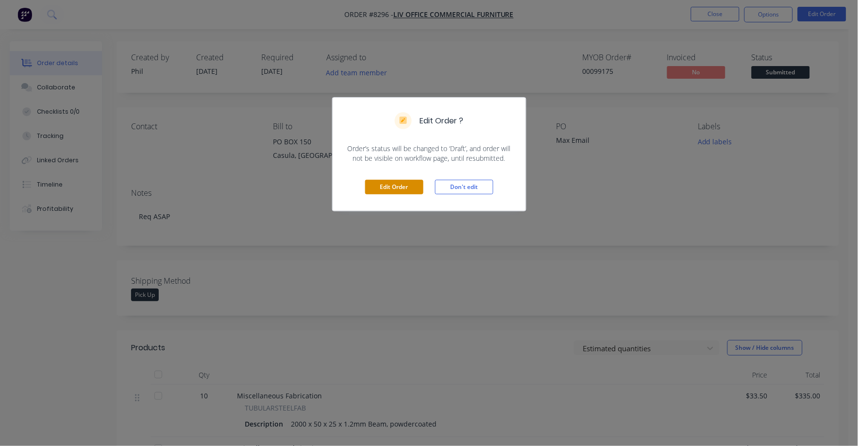
click at [375, 183] on button "Edit Order" at bounding box center [394, 187] width 58 height 15
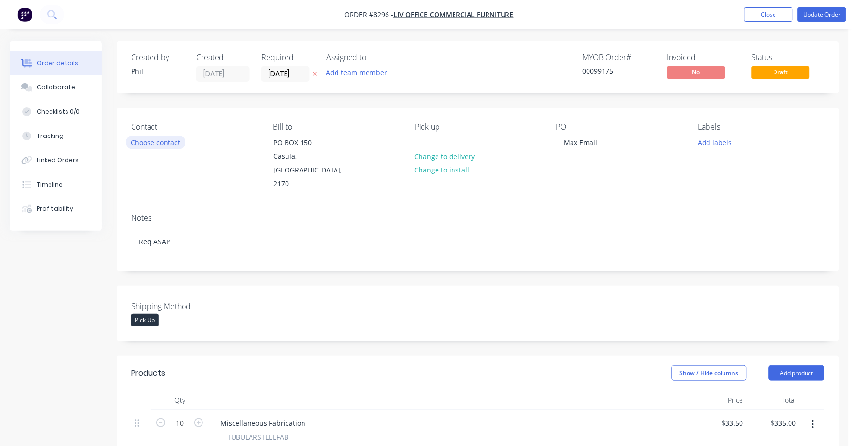
click at [170, 139] on button "Choose contact" at bounding box center [156, 141] width 60 height 13
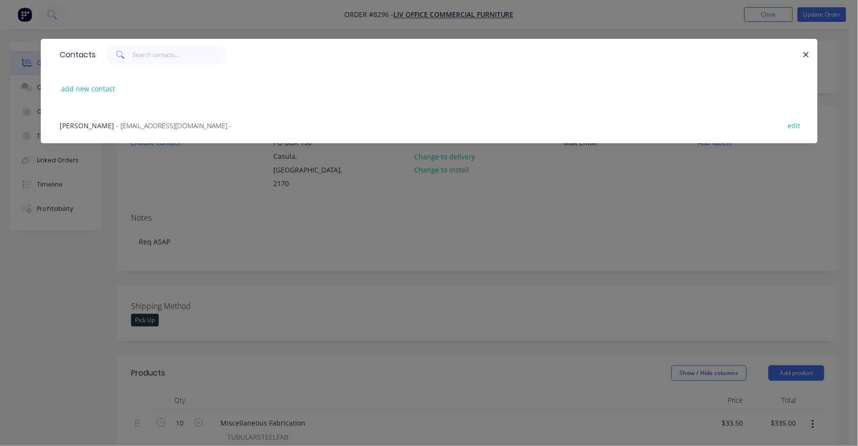
click at [143, 123] on span "- [EMAIL_ADDRESS][DOMAIN_NAME] -" at bounding box center [175, 125] width 116 height 9
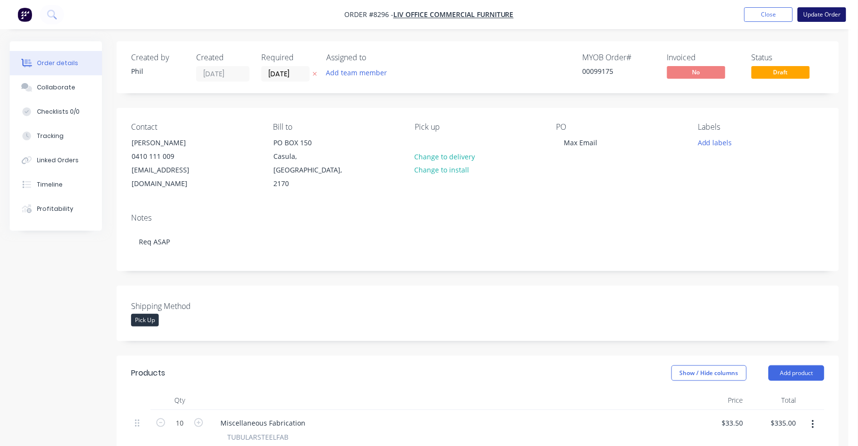
click at [830, 13] on button "Update Order" at bounding box center [822, 14] width 49 height 15
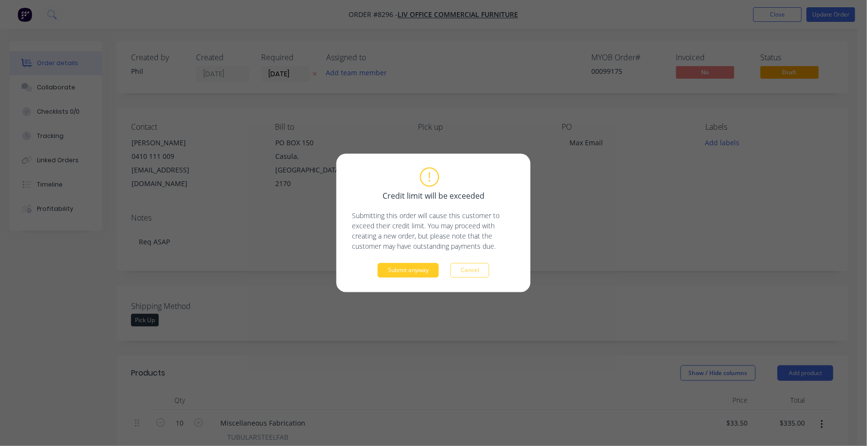
click at [438, 271] on button "Submit anyway" at bounding box center [408, 270] width 61 height 15
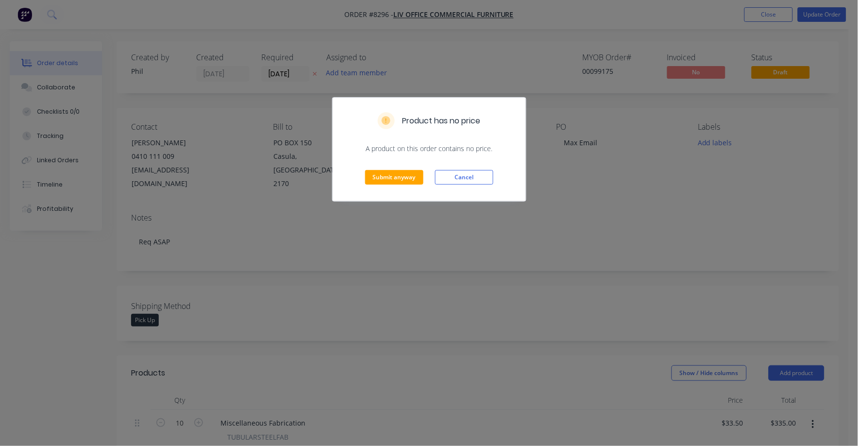
click at [392, 186] on div "Submit anyway Cancel" at bounding box center [429, 177] width 193 height 48
click at [393, 176] on button "Submit anyway" at bounding box center [394, 177] width 58 height 15
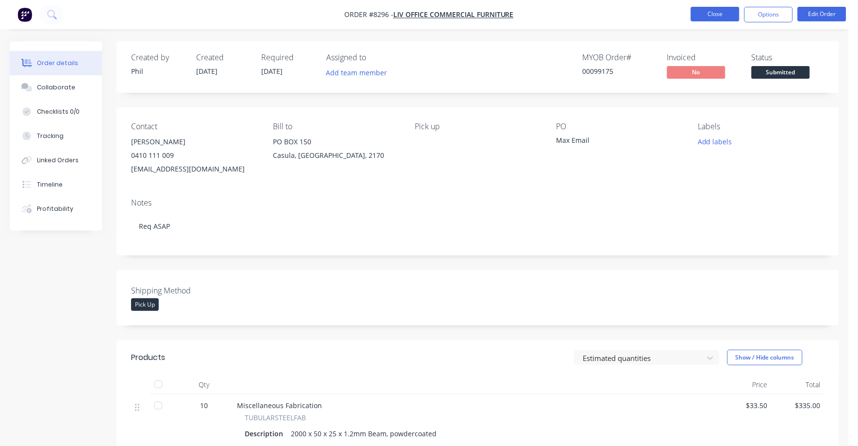
click at [714, 20] on button "Close" at bounding box center [715, 14] width 49 height 15
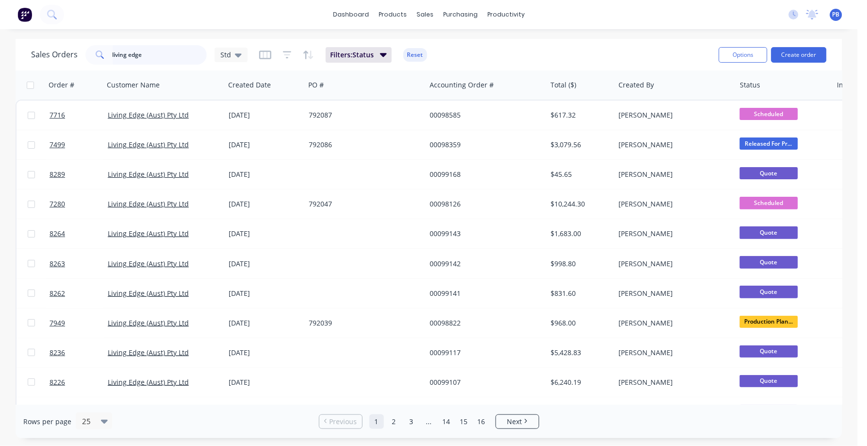
click at [157, 59] on input "living edge" at bounding box center [160, 54] width 95 height 19
drag, startPoint x: 157, startPoint y: 58, endPoint x: 102, endPoint y: 49, distance: 55.6
click at [102, 49] on div "living edge" at bounding box center [145, 54] width 121 height 19
type input "99096"
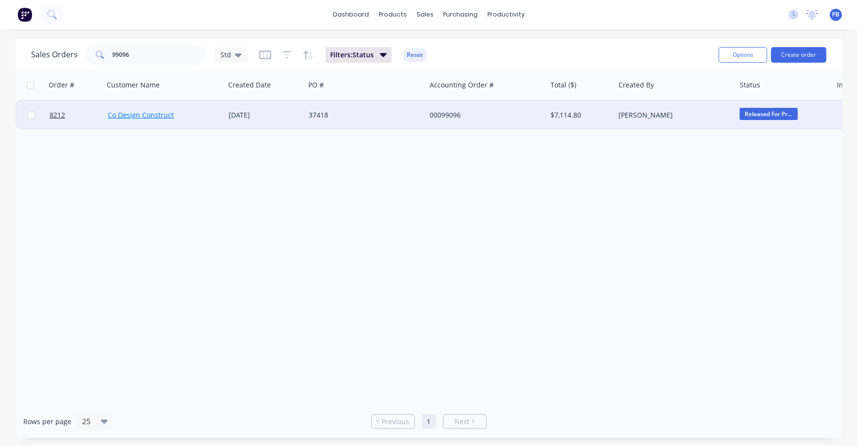
click at [131, 114] on link "Co Design Construct" at bounding box center [141, 114] width 66 height 9
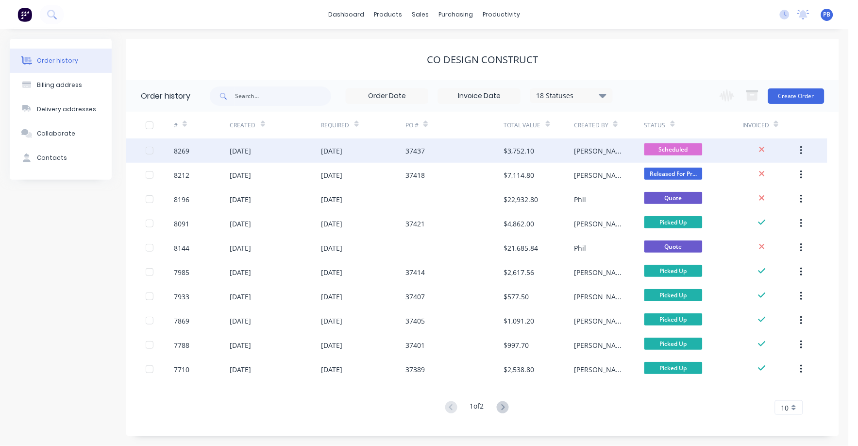
click at [416, 147] on div "37437" at bounding box center [414, 151] width 19 height 10
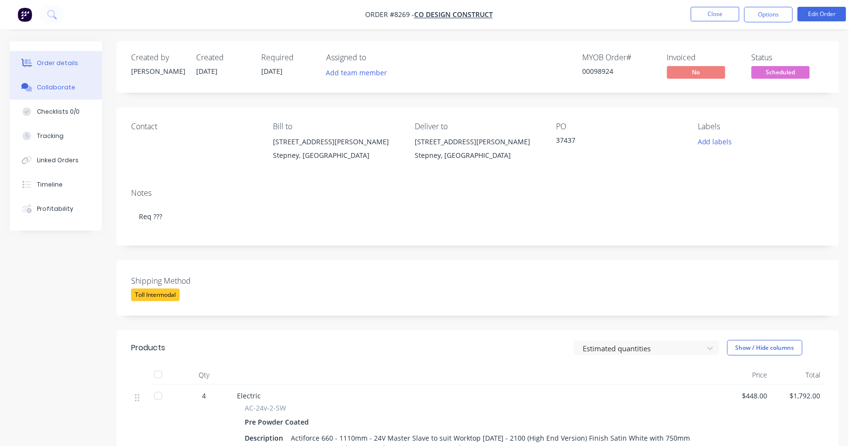
click at [58, 83] on div "Collaborate" at bounding box center [56, 87] width 38 height 9
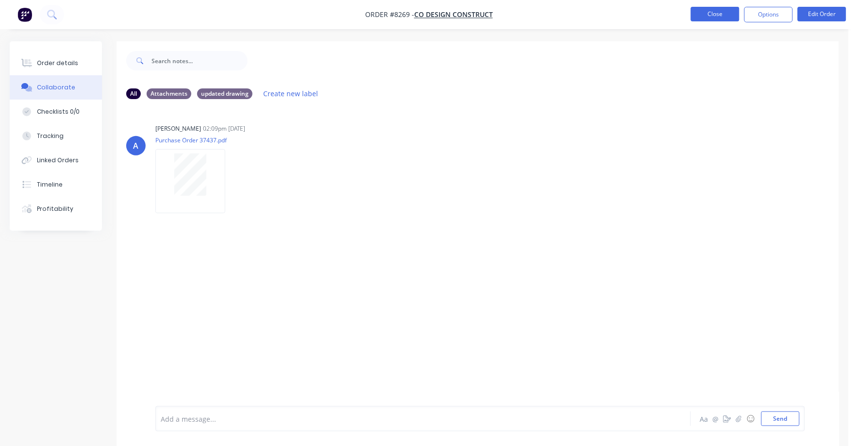
click at [716, 13] on button "Close" at bounding box center [715, 14] width 49 height 15
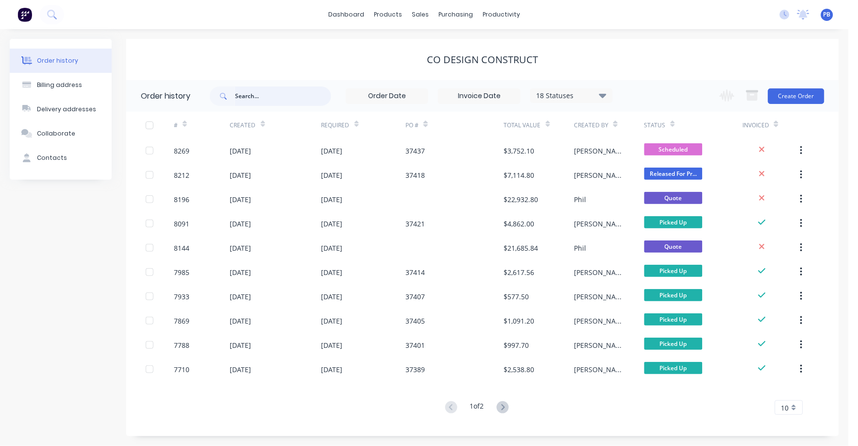
click at [253, 100] on input "text" at bounding box center [283, 95] width 96 height 19
type input "99093"
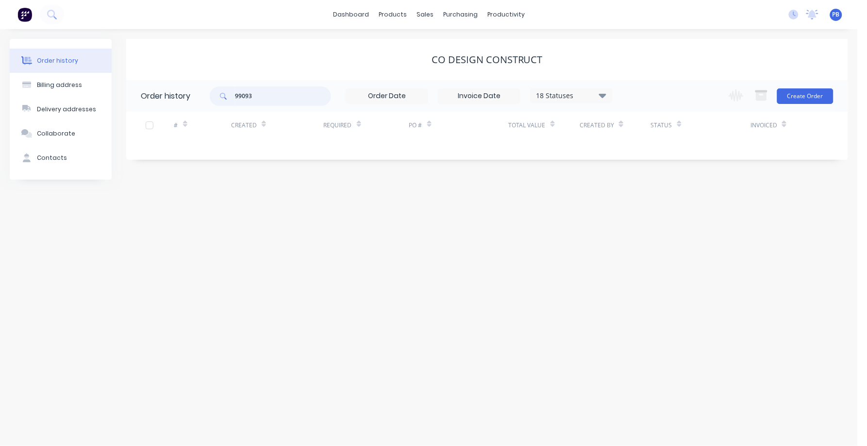
click at [260, 96] on input "99093" at bounding box center [283, 95] width 96 height 19
click at [428, 13] on div "sales" at bounding box center [425, 14] width 27 height 15
click at [461, 42] on div at bounding box center [456, 46] width 15 height 9
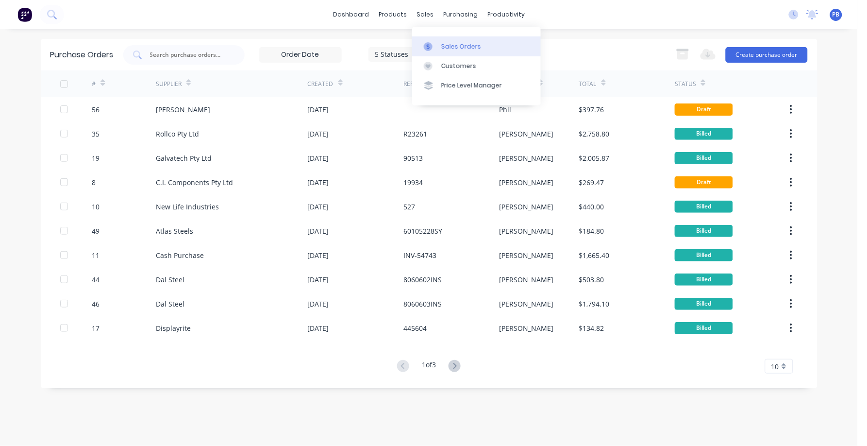
drag, startPoint x: 442, startPoint y: 34, endPoint x: 445, endPoint y: 42, distance: 8.0
click at [442, 35] on div "Sales Orders Customers Price Level Manager" at bounding box center [476, 66] width 129 height 78
click at [449, 46] on div "Sales Orders" at bounding box center [461, 46] width 40 height 9
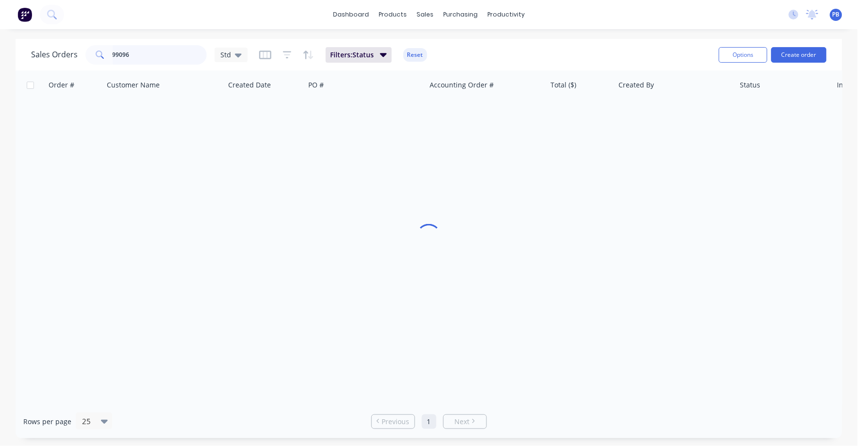
click at [137, 52] on input "99096" at bounding box center [160, 54] width 95 height 19
click at [133, 54] on input "99096" at bounding box center [160, 54] width 95 height 19
click at [133, 53] on input "99096" at bounding box center [160, 54] width 95 height 19
type input "99093"
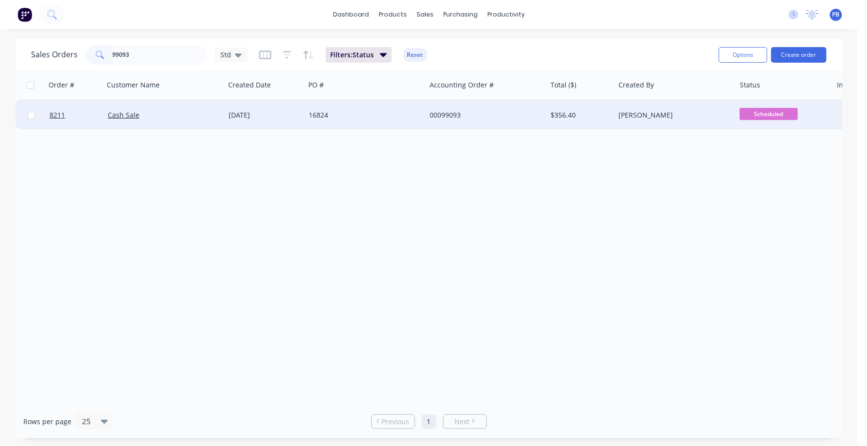
click at [439, 115] on div "00099093" at bounding box center [484, 115] width 108 height 10
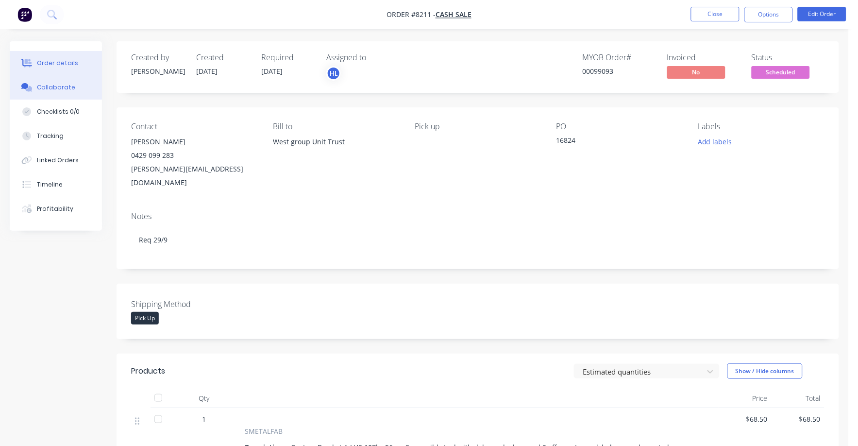
click at [50, 82] on button "Collaborate" at bounding box center [56, 87] width 92 height 24
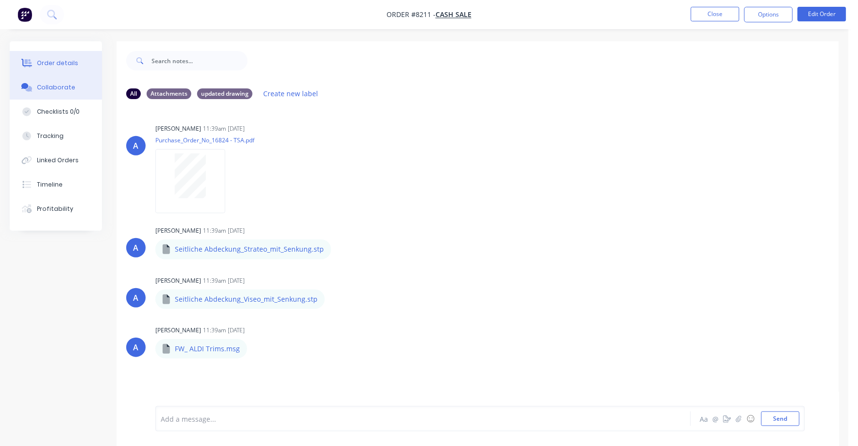
click at [58, 59] on div "Order details" at bounding box center [57, 63] width 41 height 9
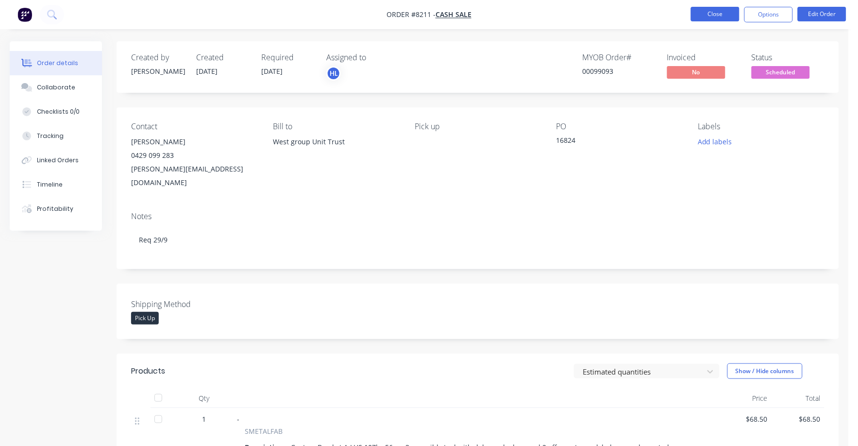
click at [708, 17] on button "Close" at bounding box center [715, 14] width 49 height 15
